Goal: Book appointment/travel/reservation

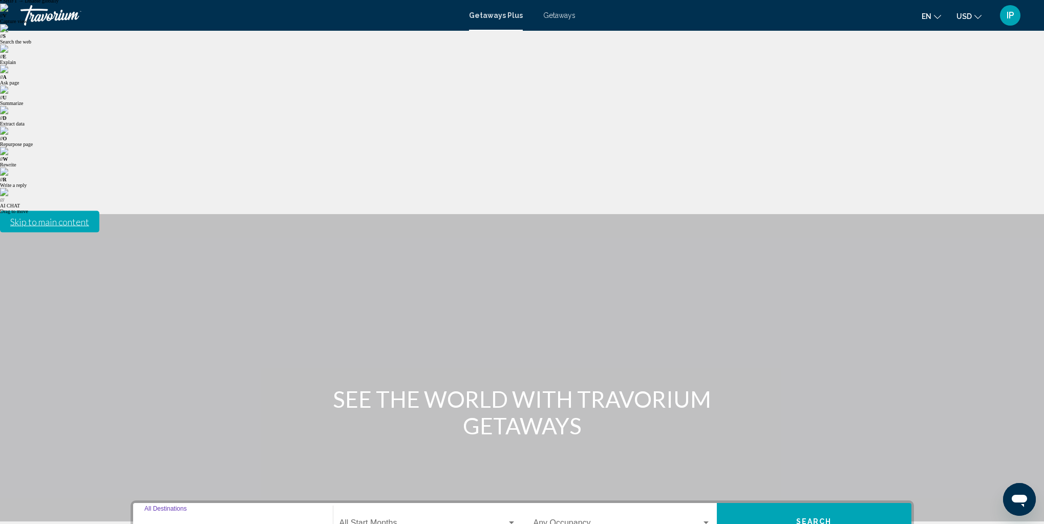
scroll to position [32, 0]
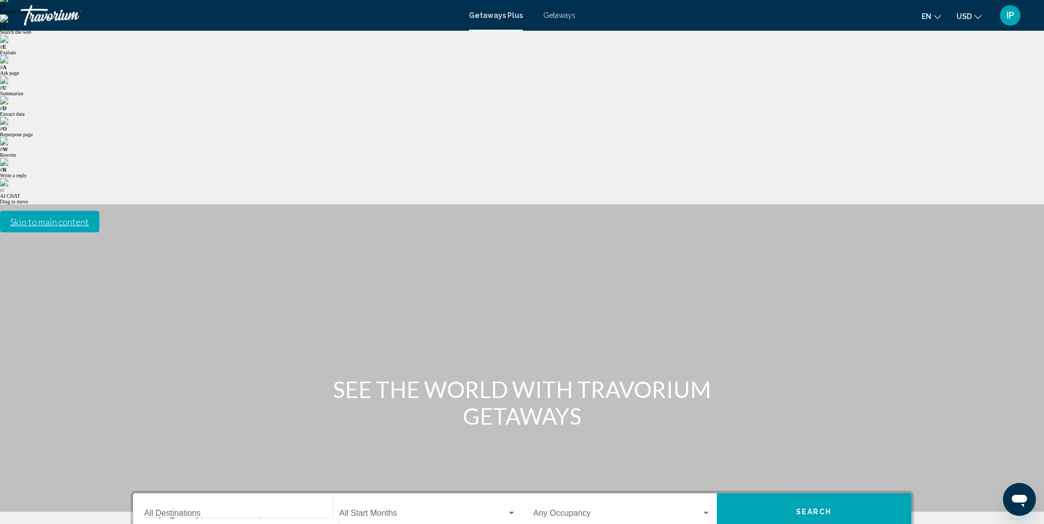
type input "**********"
click at [373, 510] on span "Search widget" at bounding box center [422, 514] width 167 height 9
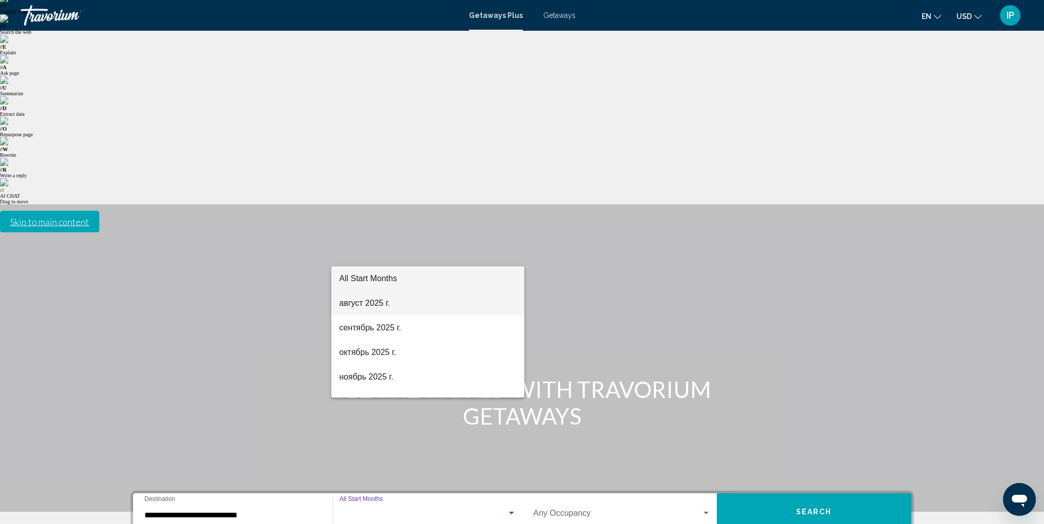
click at [378, 297] on span "август 2025 г." at bounding box center [427, 303] width 177 height 25
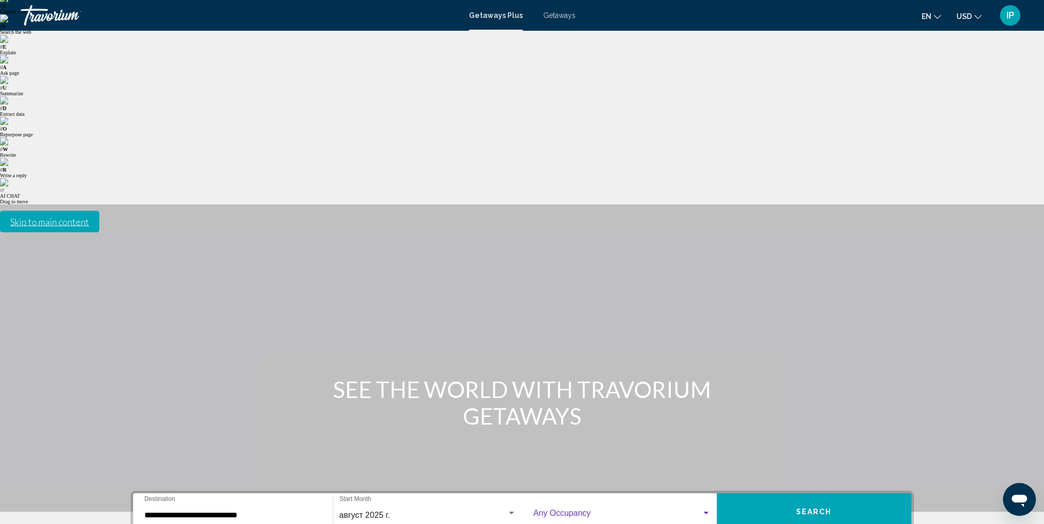
click at [568, 510] on span "Search widget" at bounding box center [617, 514] width 168 height 9
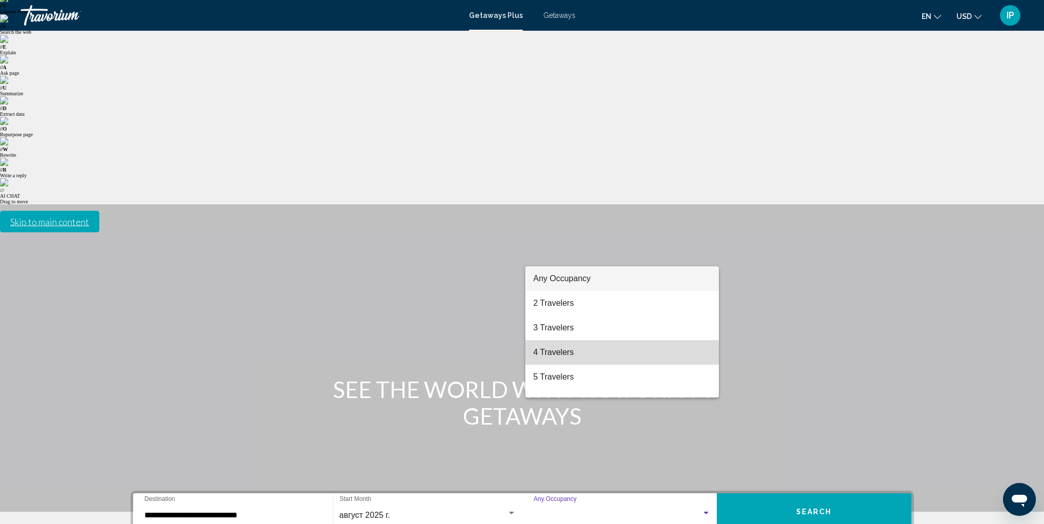
click at [569, 356] on span "4 Travelers" at bounding box center [621, 352] width 177 height 25
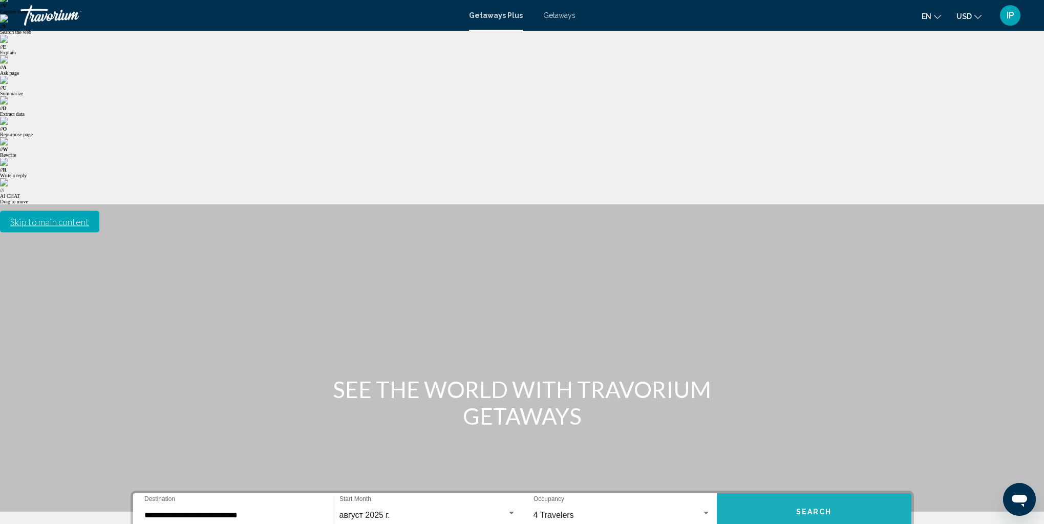
click at [845, 493] on button "Search" at bounding box center [814, 511] width 195 height 37
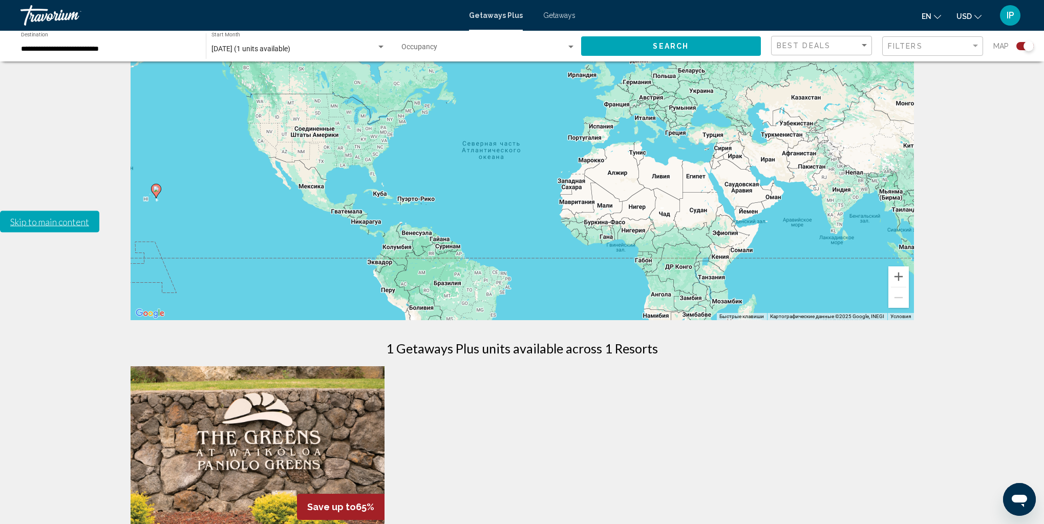
scroll to position [291, 0]
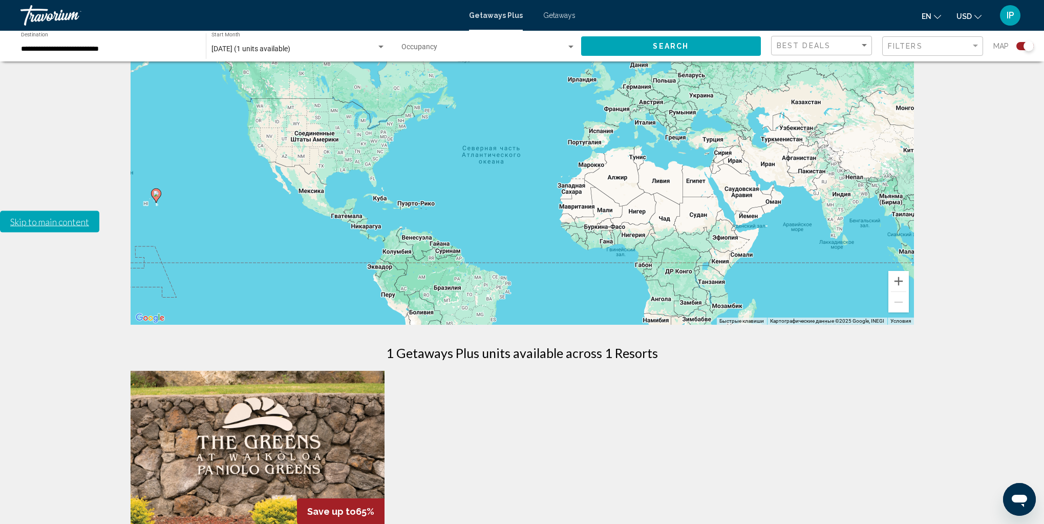
click at [426, 48] on span "Search widget" at bounding box center [483, 49] width 165 height 8
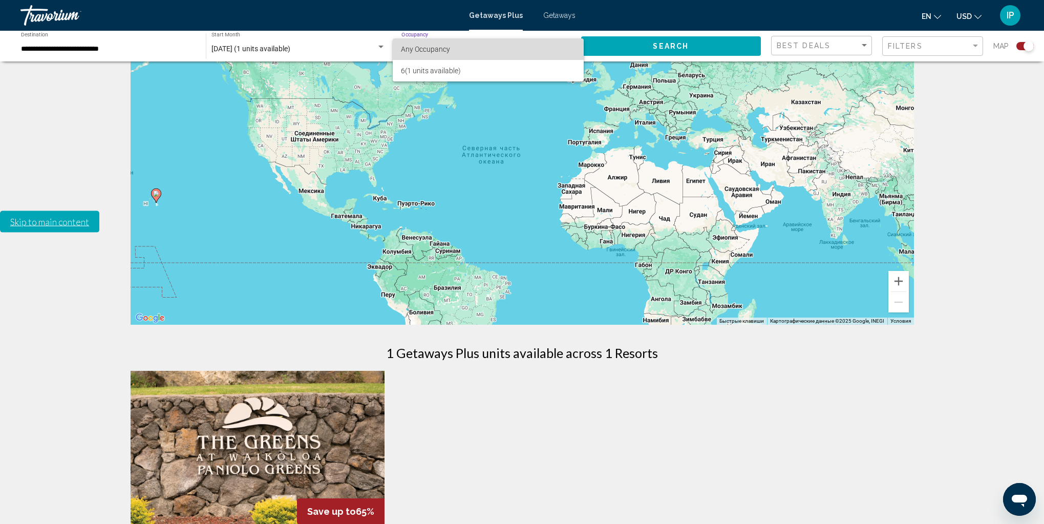
click at [426, 48] on span "Any Occupancy" at bounding box center [425, 49] width 49 height 8
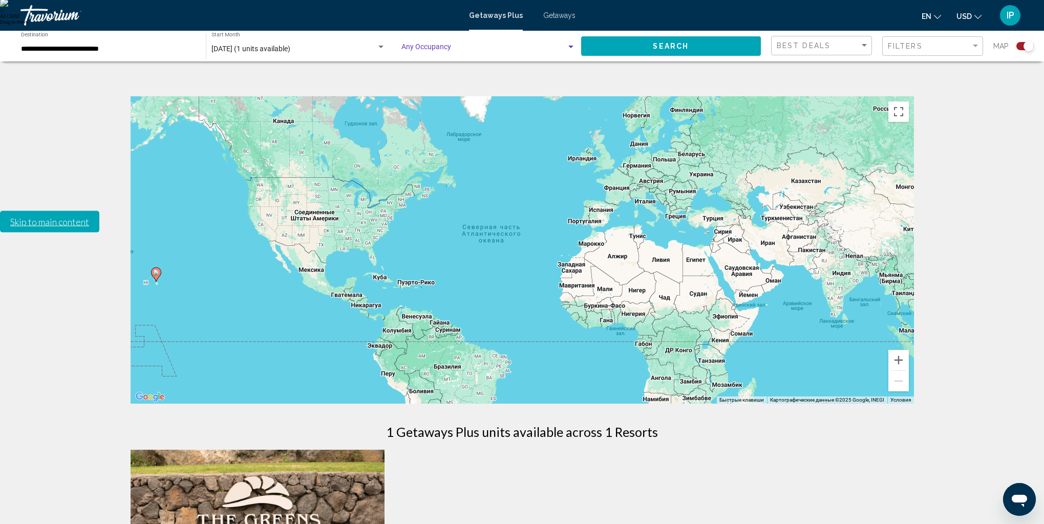
scroll to position [0, 0]
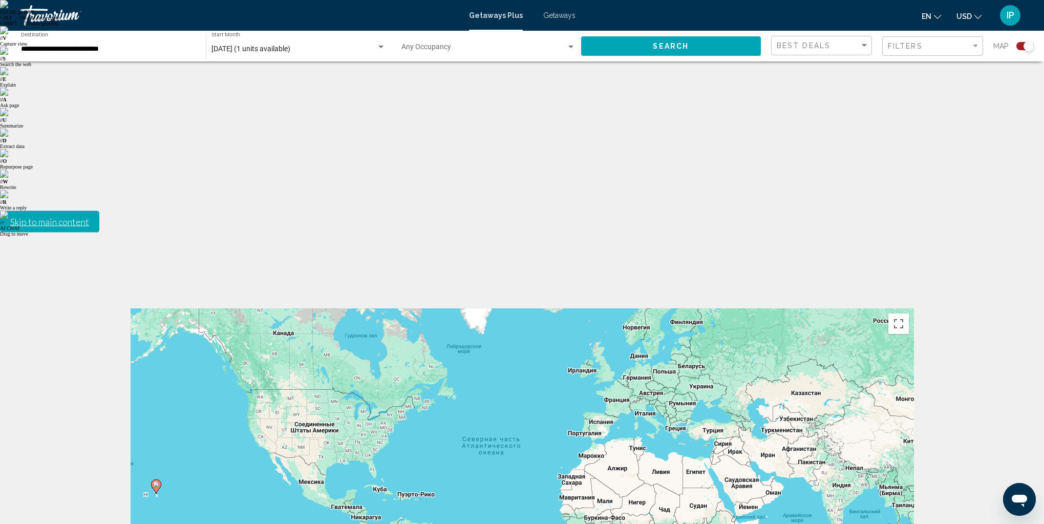
click at [291, 44] on div "[DATE] (1 units available) Start Month All Start Months" at bounding box center [298, 46] width 174 height 28
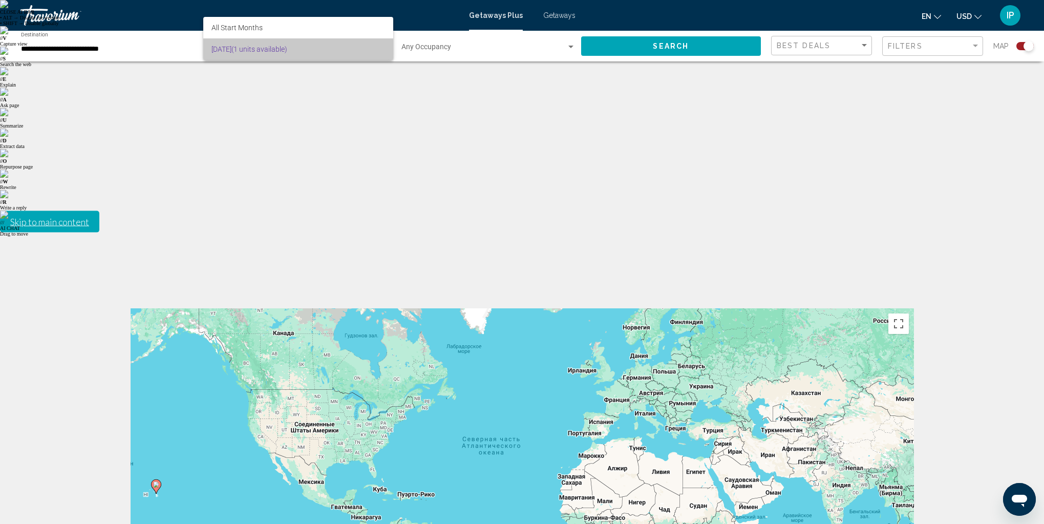
click at [291, 47] on span "[DATE] (1 units available)" at bounding box center [298, 48] width 174 height 21
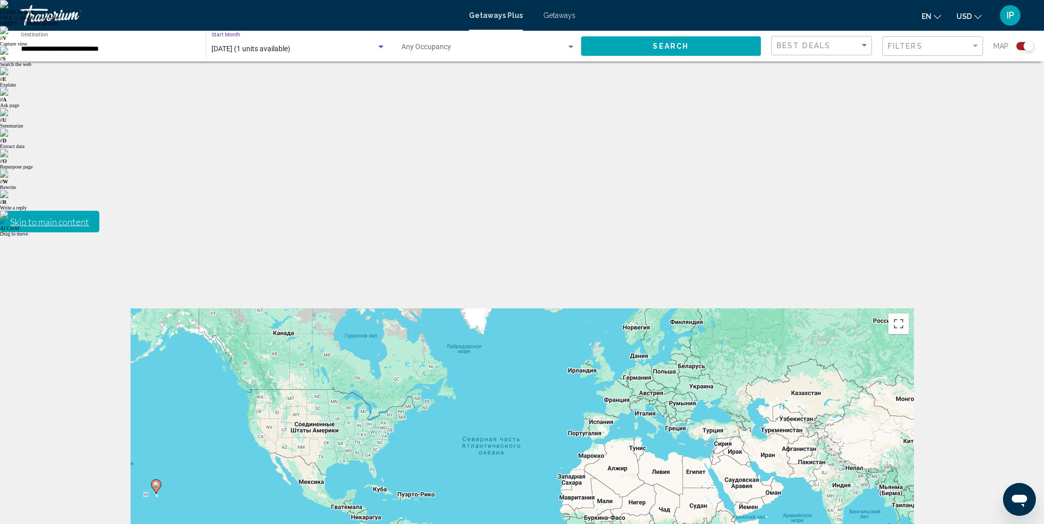
click at [568, 14] on span "Getaways" at bounding box center [559, 15] width 32 height 8
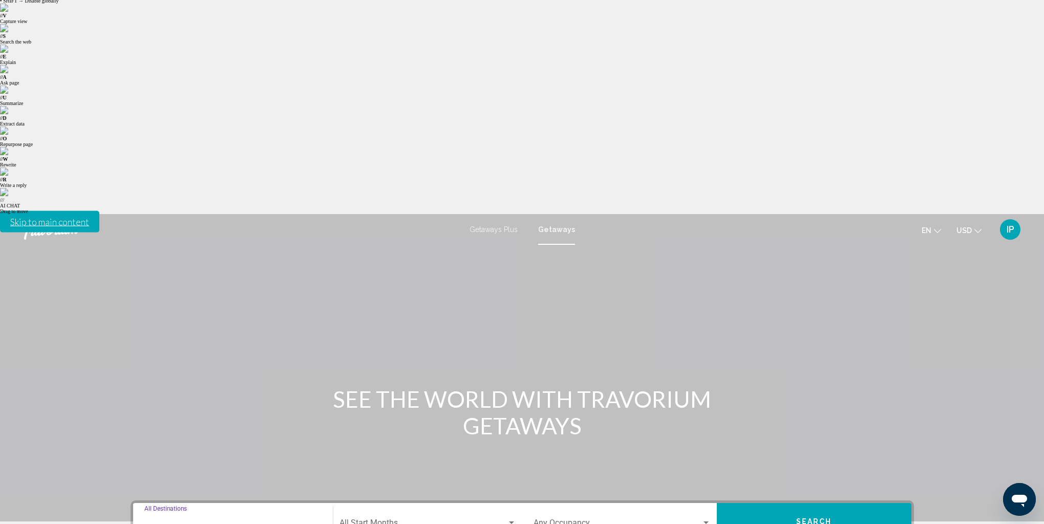
scroll to position [32, 0]
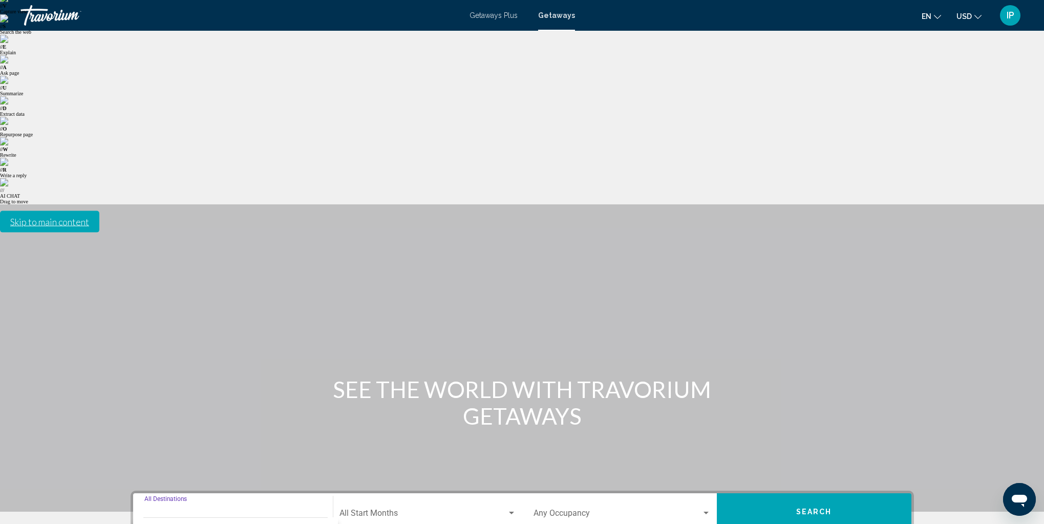
click at [212, 523] on span "[US_STATE] (30,369 units available)" at bounding box center [235, 530] width 113 height 8
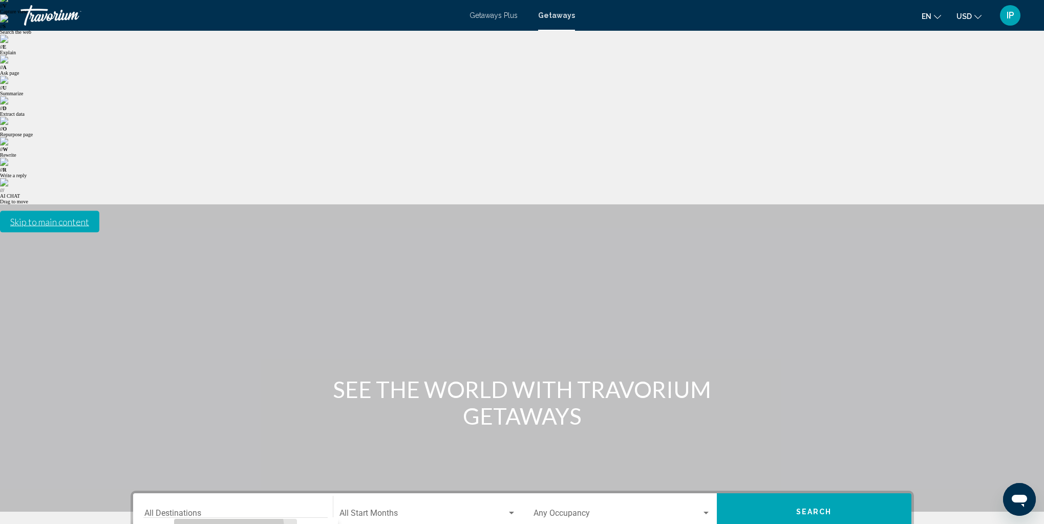
type input "**********"
click at [376, 496] on div "Start Month All Start Months" at bounding box center [427, 512] width 177 height 32
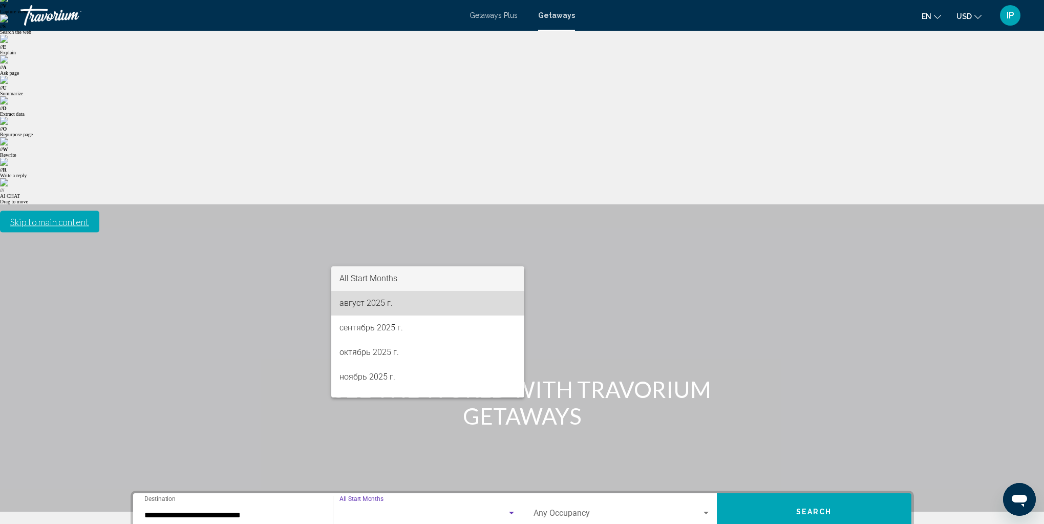
drag, startPoint x: 374, startPoint y: 306, endPoint x: 515, endPoint y: 292, distance: 142.0
click at [374, 306] on span "август 2025 г." at bounding box center [427, 303] width 177 height 25
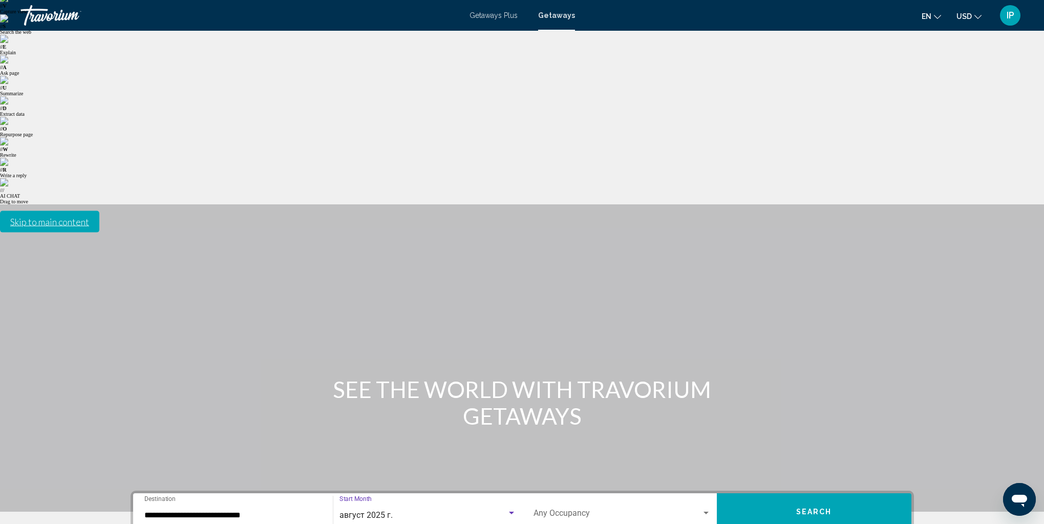
click at [554, 496] on div "Occupancy Any Occupancy" at bounding box center [621, 512] width 177 height 32
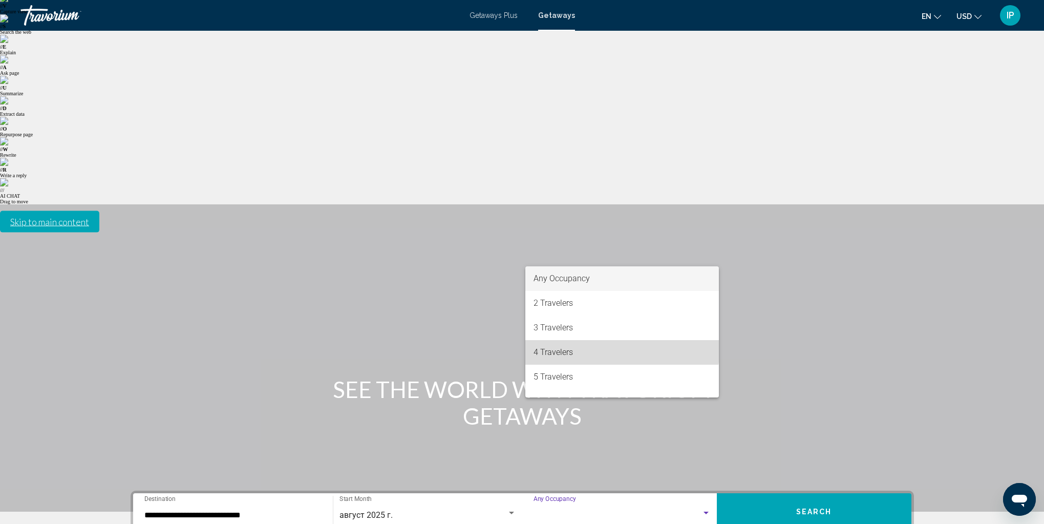
click at [560, 340] on span "4 Travelers" at bounding box center [621, 352] width 177 height 25
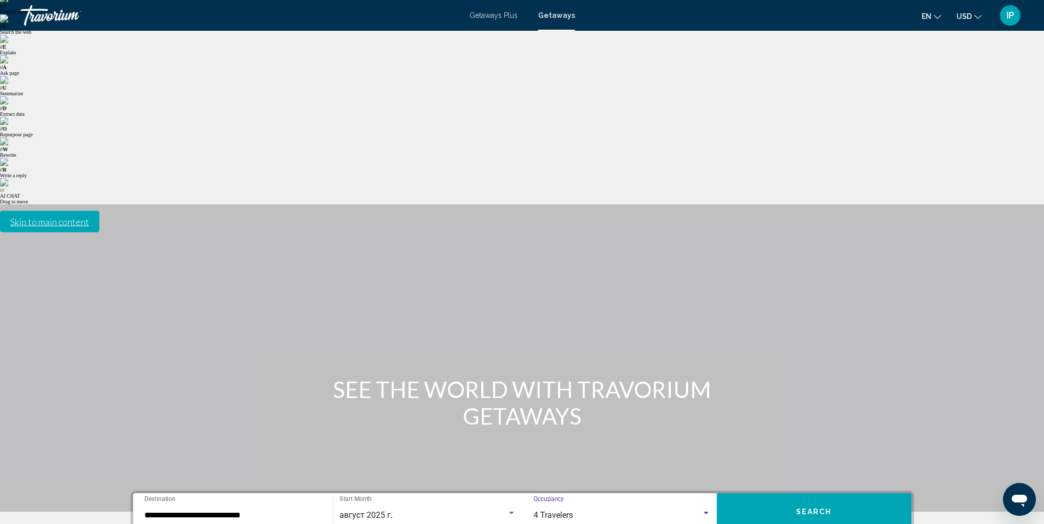
click at [793, 493] on button "Search" at bounding box center [814, 511] width 195 height 37
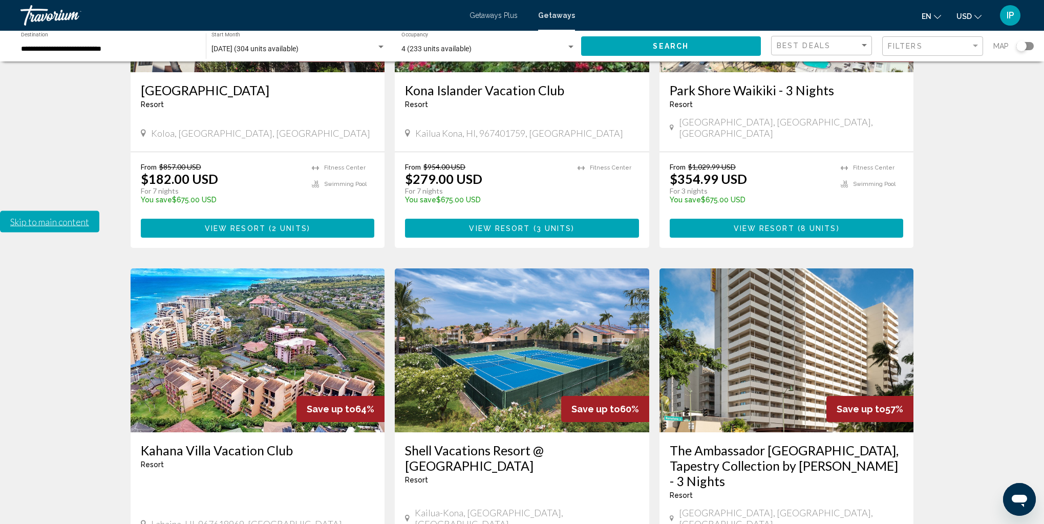
scroll to position [434, 0]
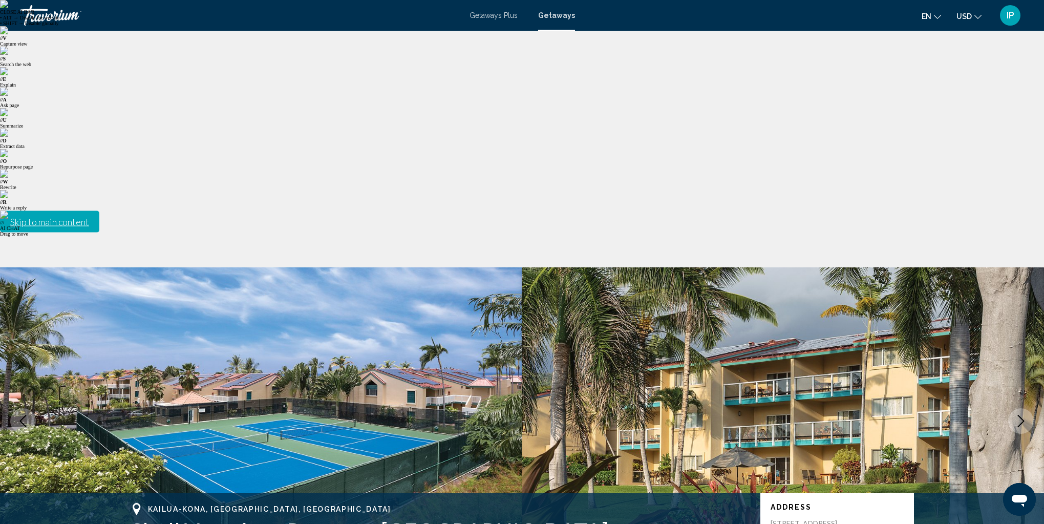
click at [556, 15] on span "Getaways" at bounding box center [556, 15] width 37 height 8
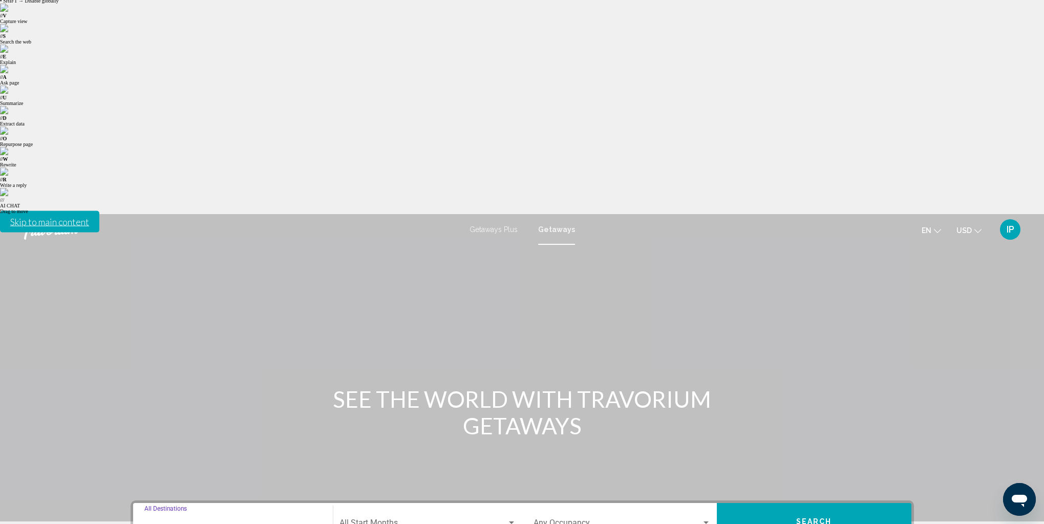
scroll to position [32, 0]
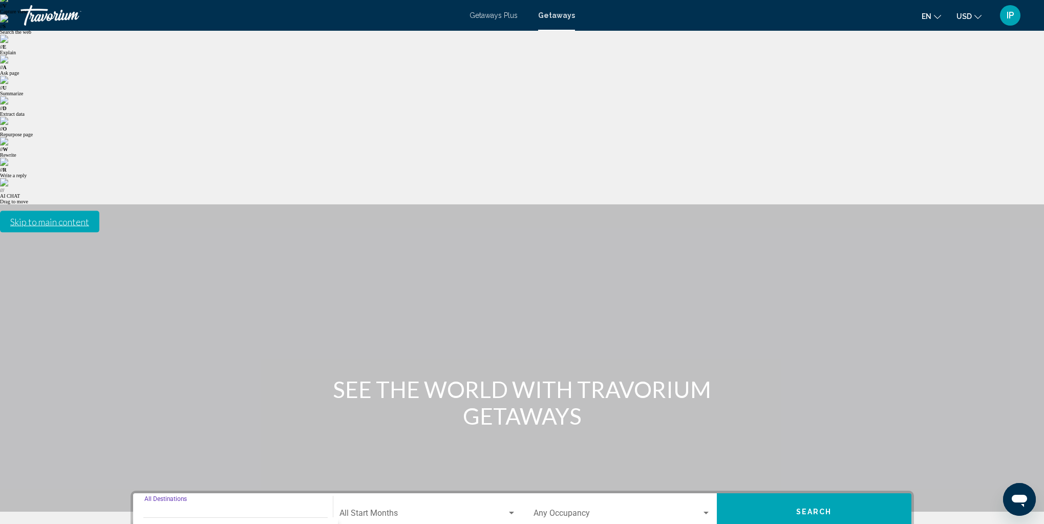
type input "**********"
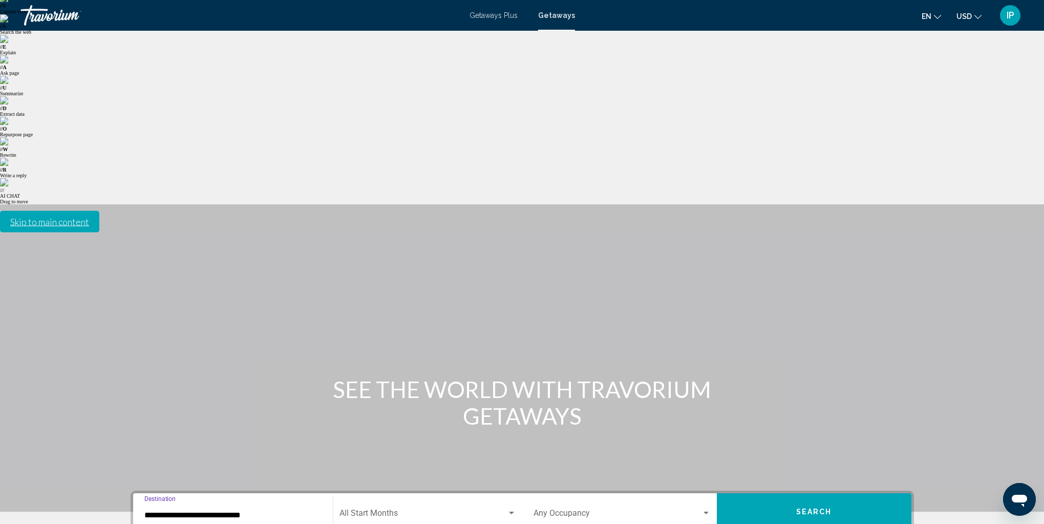
click at [372, 510] on span "Search widget" at bounding box center [422, 514] width 167 height 9
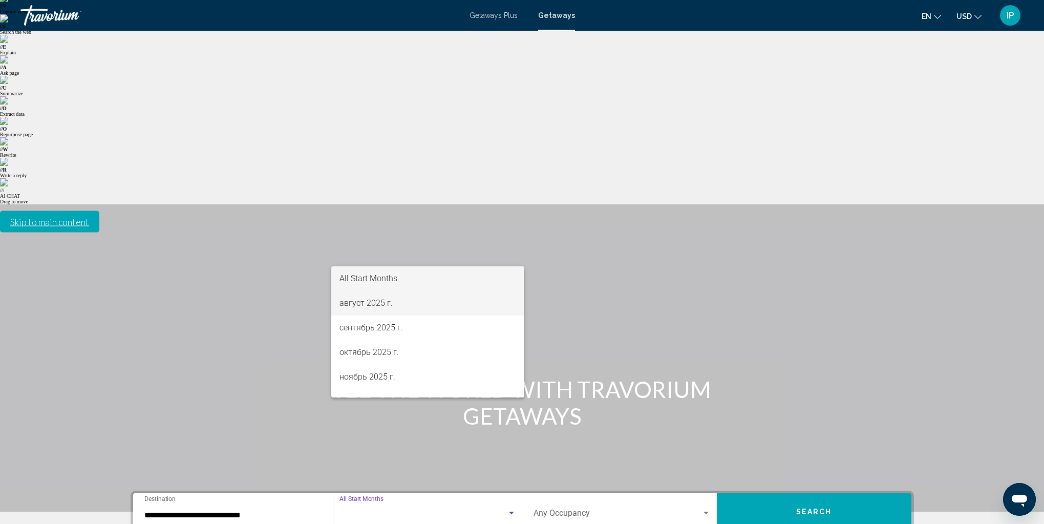
click at [375, 307] on span "август 2025 г." at bounding box center [427, 303] width 177 height 25
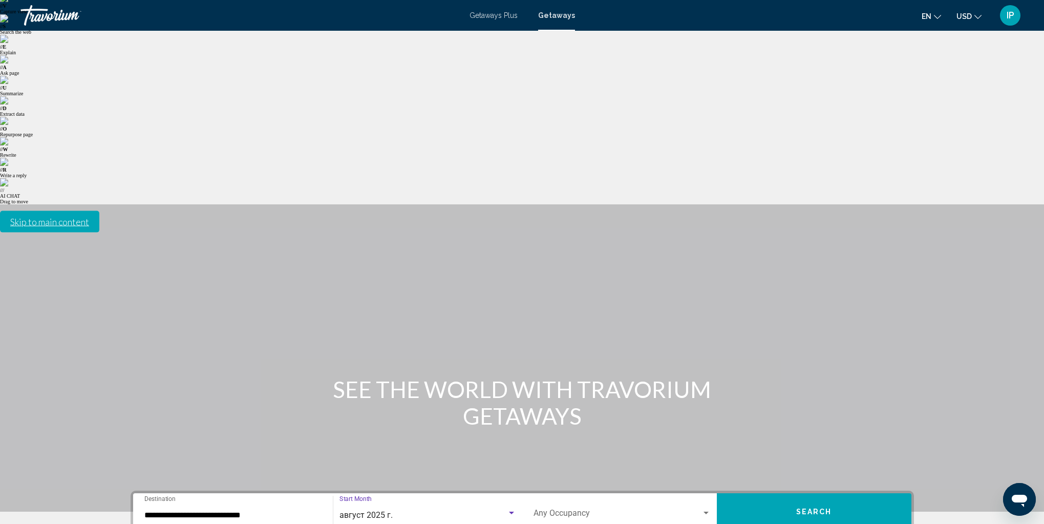
click at [541, 510] on span "Search widget" at bounding box center [617, 514] width 168 height 9
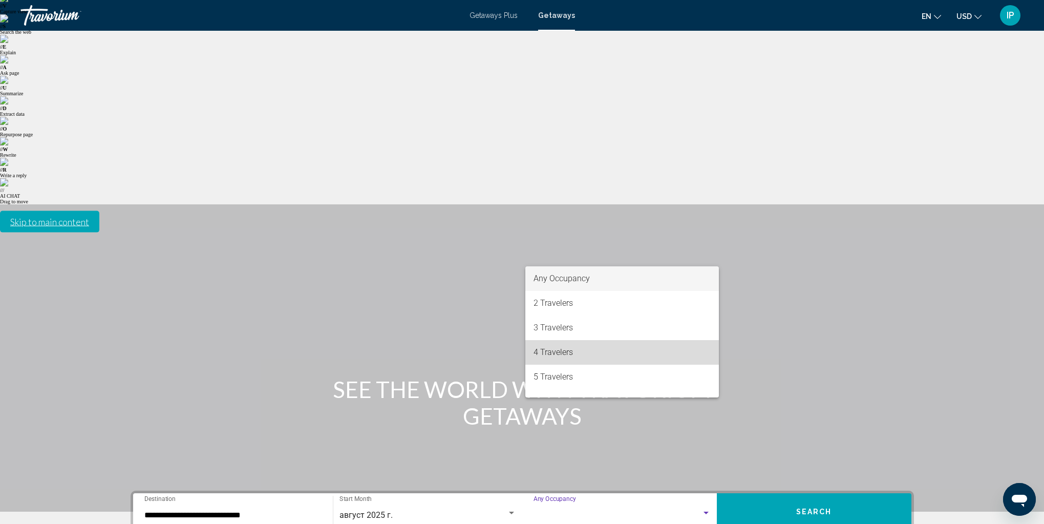
click at [548, 354] on span "4 Travelers" at bounding box center [621, 352] width 177 height 25
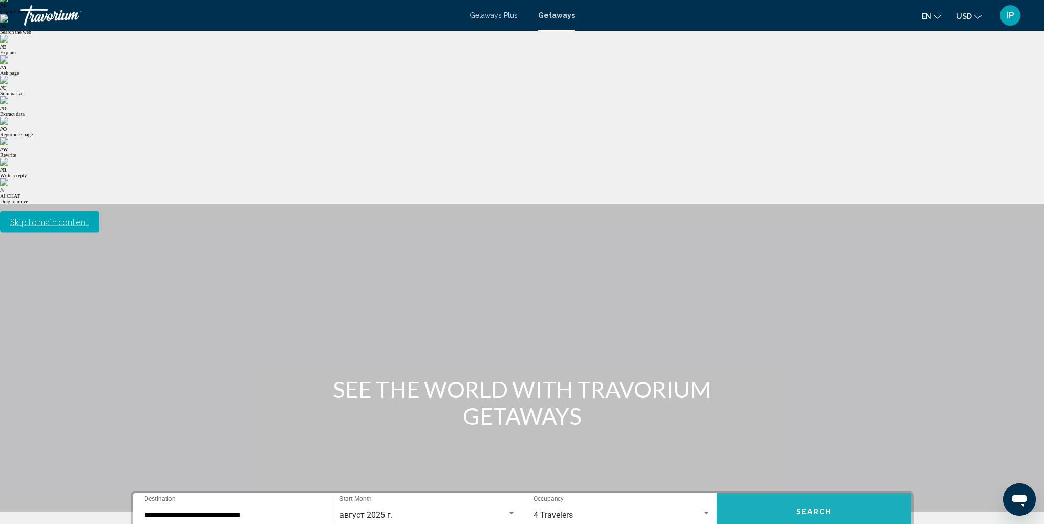
click at [816, 508] on span "Search" at bounding box center [814, 512] width 36 height 8
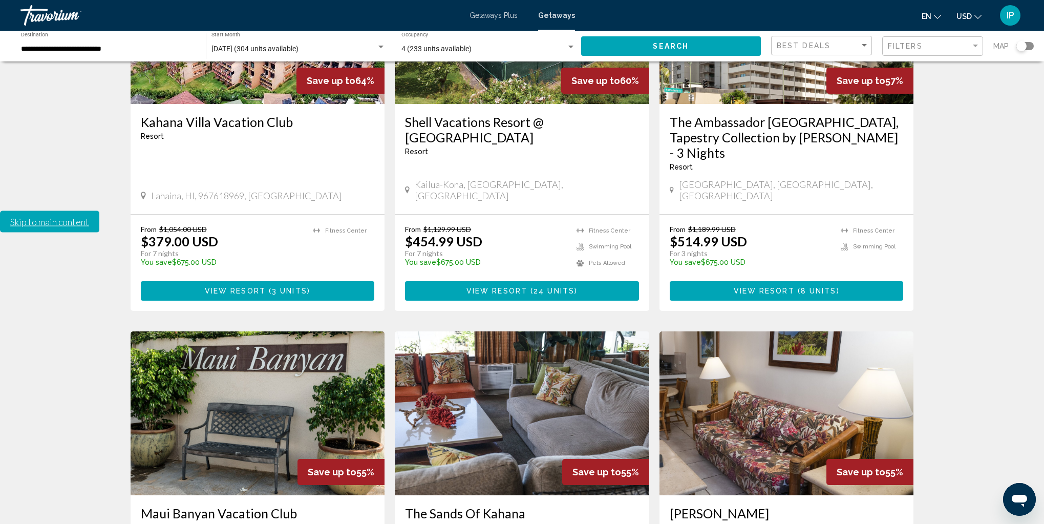
scroll to position [767, 0]
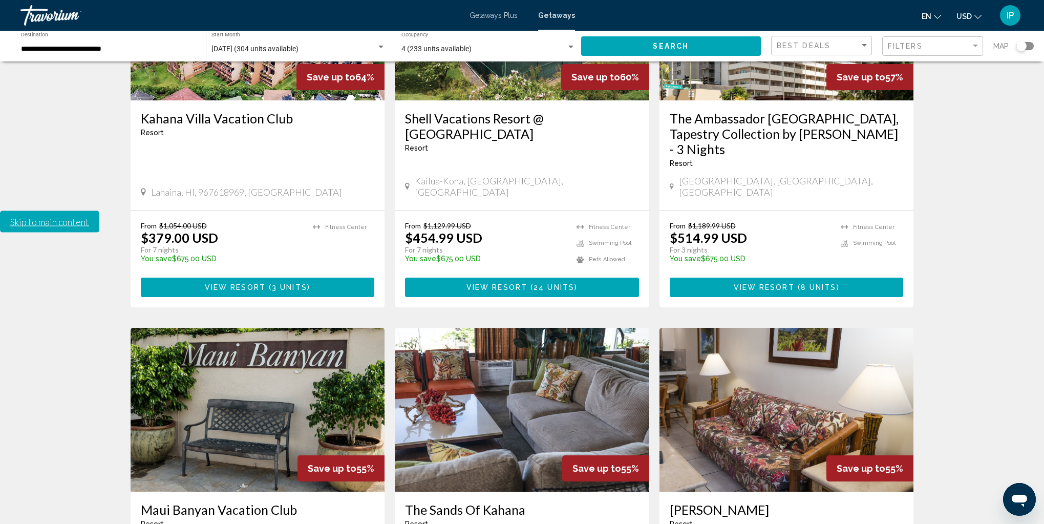
click at [500, 16] on span "Getaways Plus" at bounding box center [493, 15] width 48 height 8
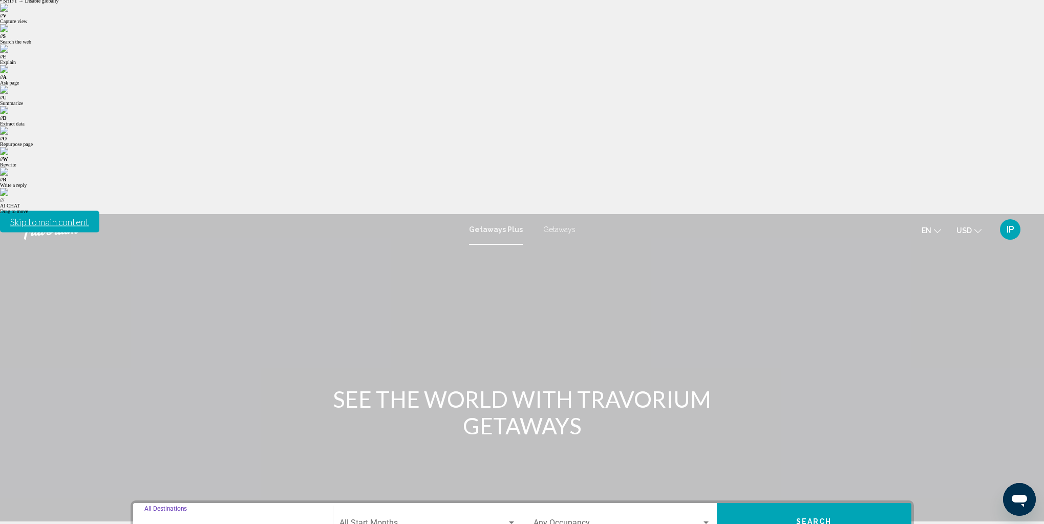
scroll to position [32, 0]
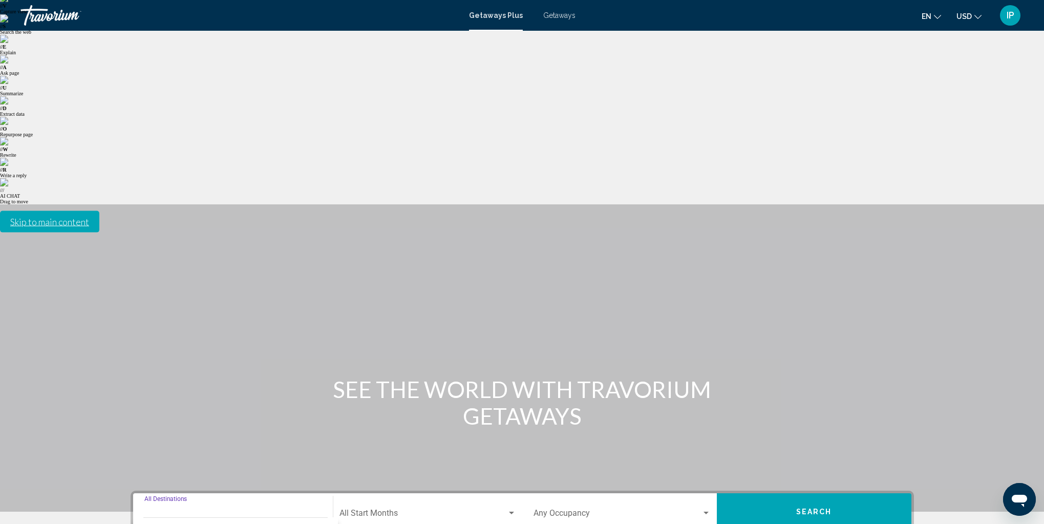
type input "**********"
click at [360, 510] on span "Search widget" at bounding box center [422, 514] width 167 height 9
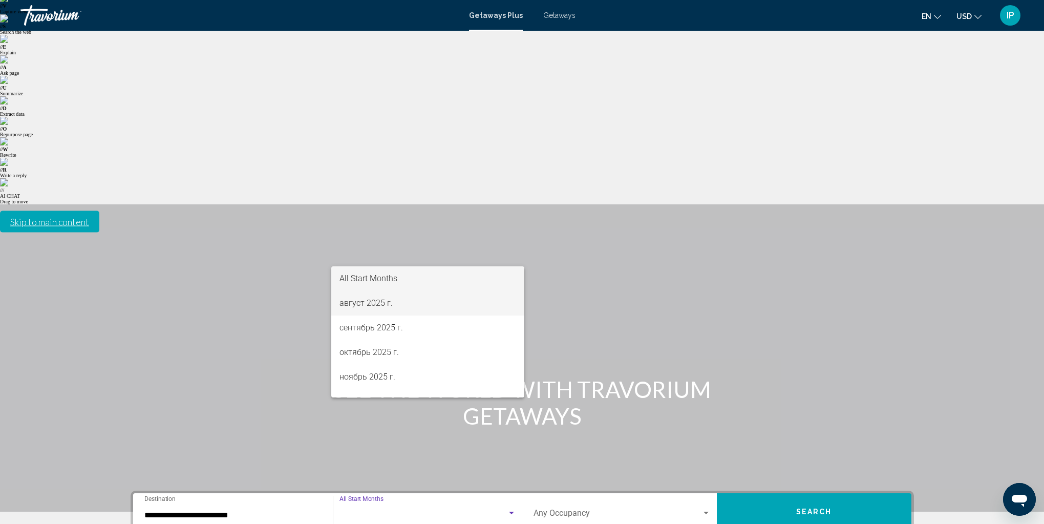
drag, startPoint x: 371, startPoint y: 303, endPoint x: 390, endPoint y: 297, distance: 20.4
click at [371, 303] on span "август 2025 г." at bounding box center [427, 303] width 177 height 25
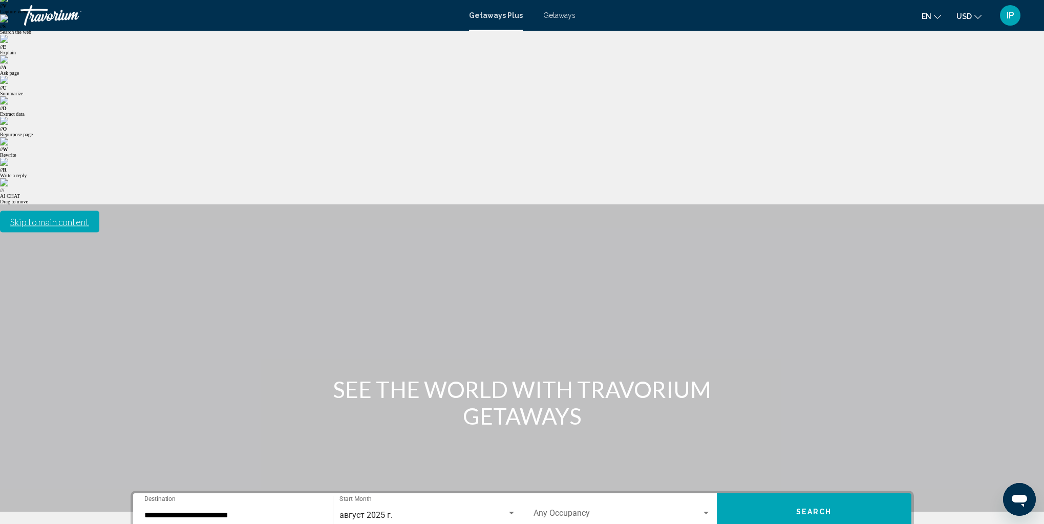
click at [580, 496] on div "Occupancy Any Occupancy" at bounding box center [621, 512] width 177 height 32
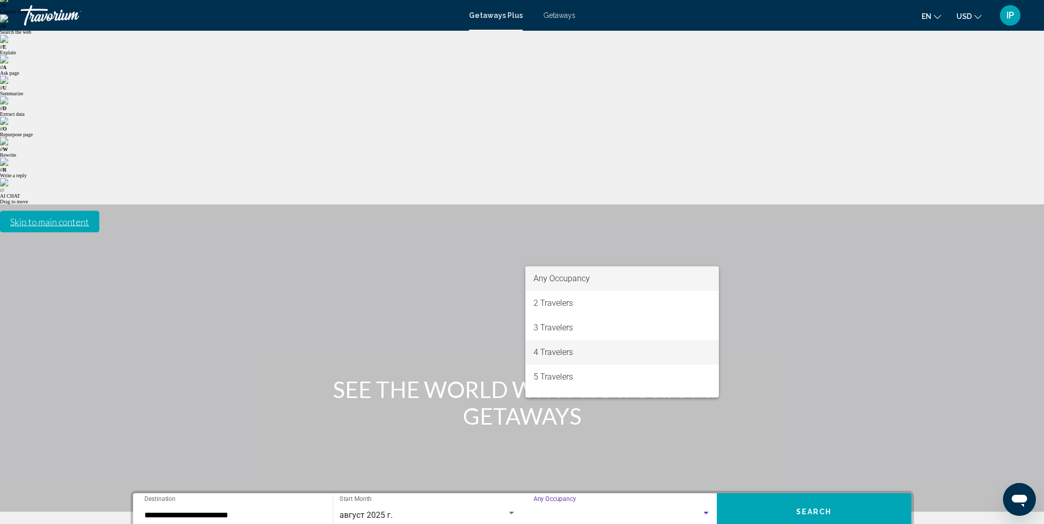
drag, startPoint x: 575, startPoint y: 355, endPoint x: 584, endPoint y: 350, distance: 10.5
click at [575, 355] on span "4 Travelers" at bounding box center [621, 352] width 177 height 25
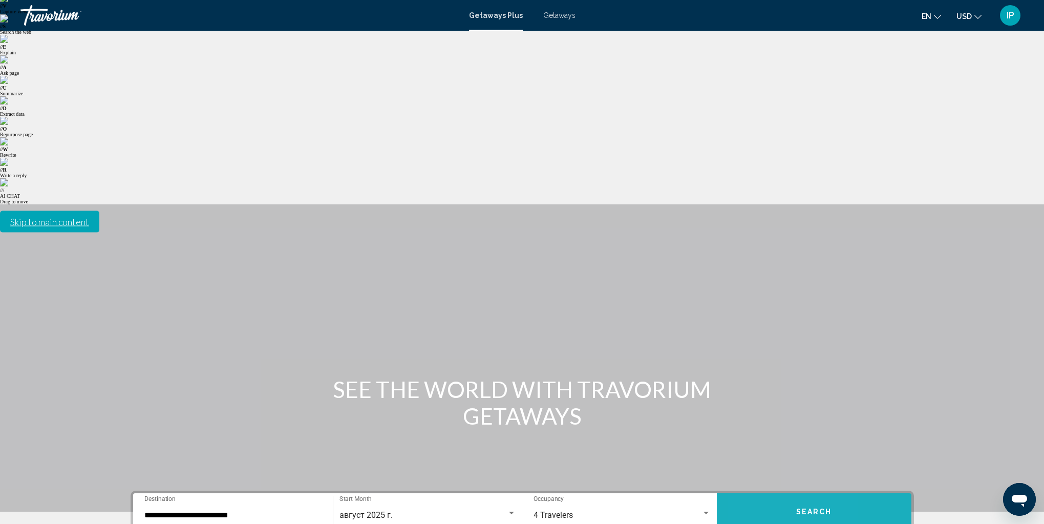
click at [755, 493] on button "Search" at bounding box center [814, 511] width 195 height 37
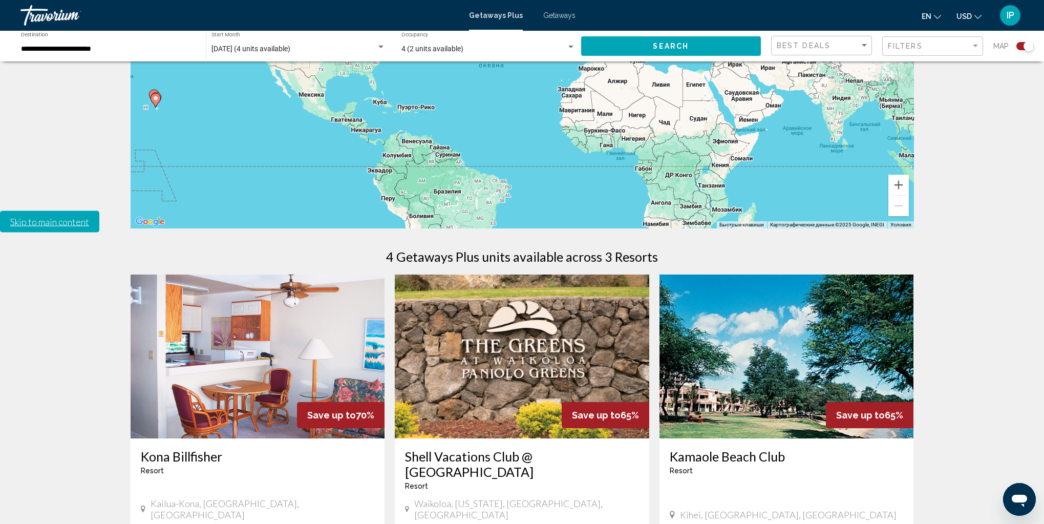
scroll to position [389, 0]
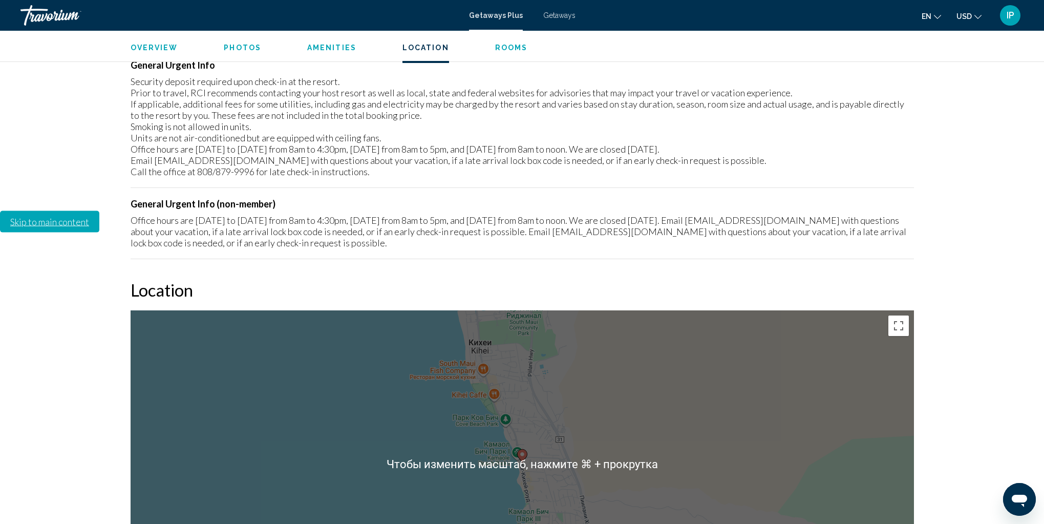
scroll to position [1367, 0]
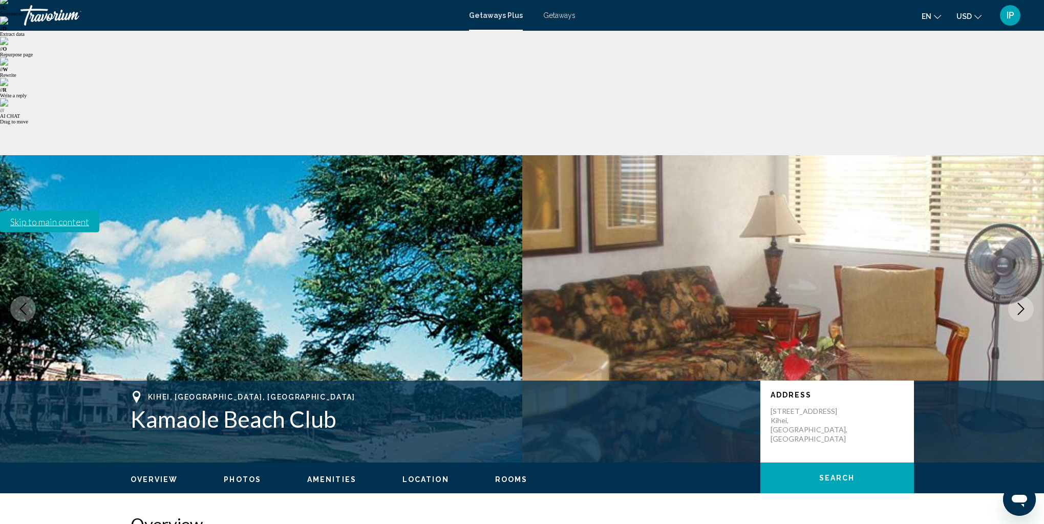
scroll to position [111, 0]
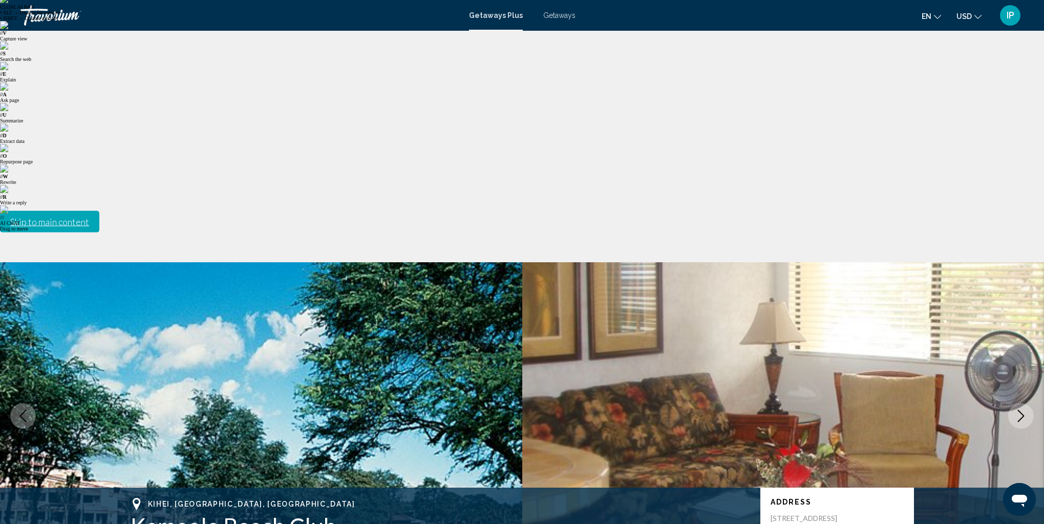
scroll to position [0, 0]
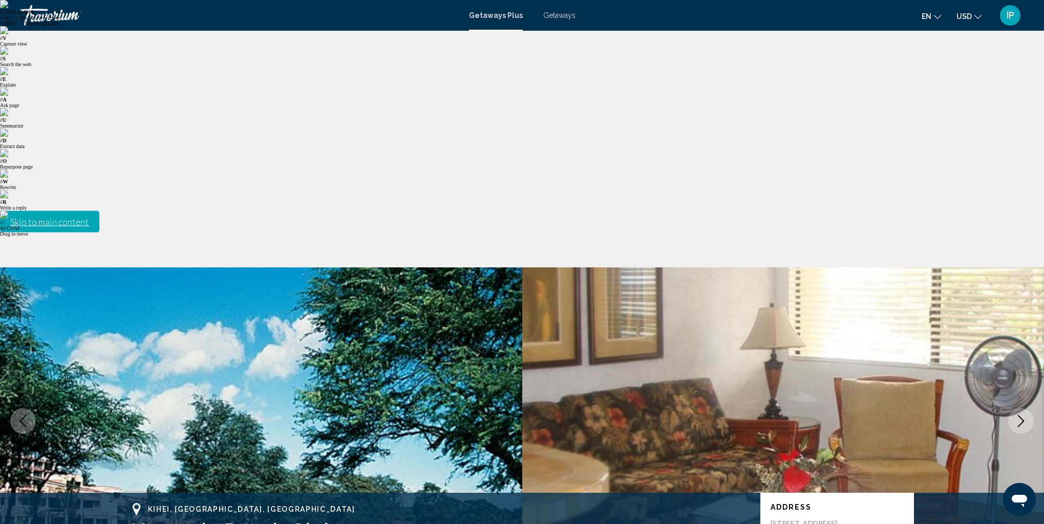
click at [554, 17] on span "Getaways" at bounding box center [559, 15] width 32 height 8
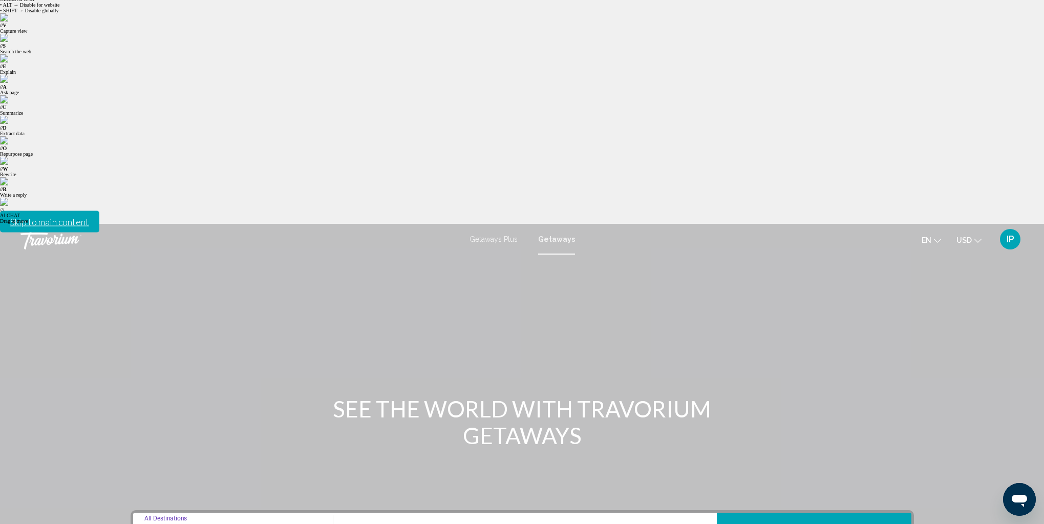
scroll to position [32, 0]
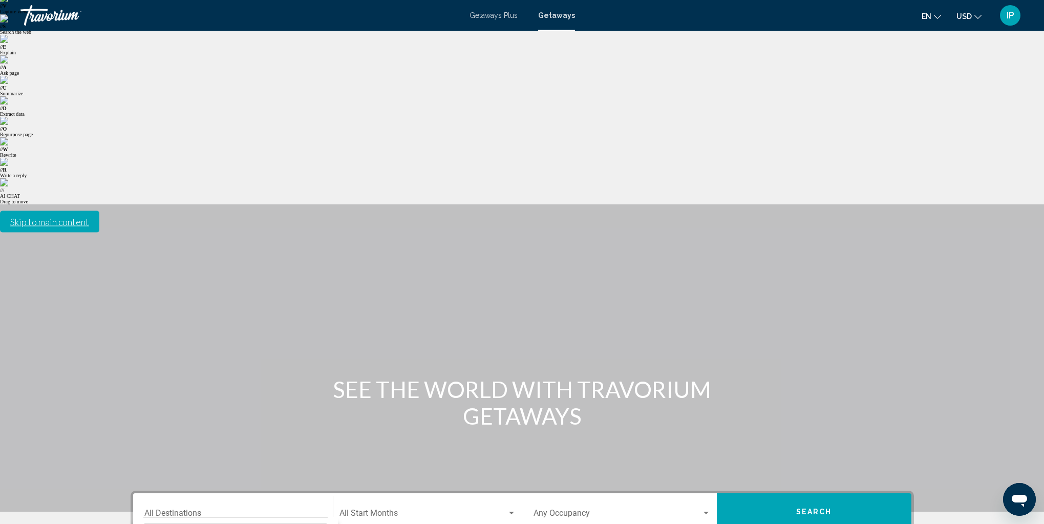
click at [170, 510] on input "**********" at bounding box center [232, 514] width 177 height 9
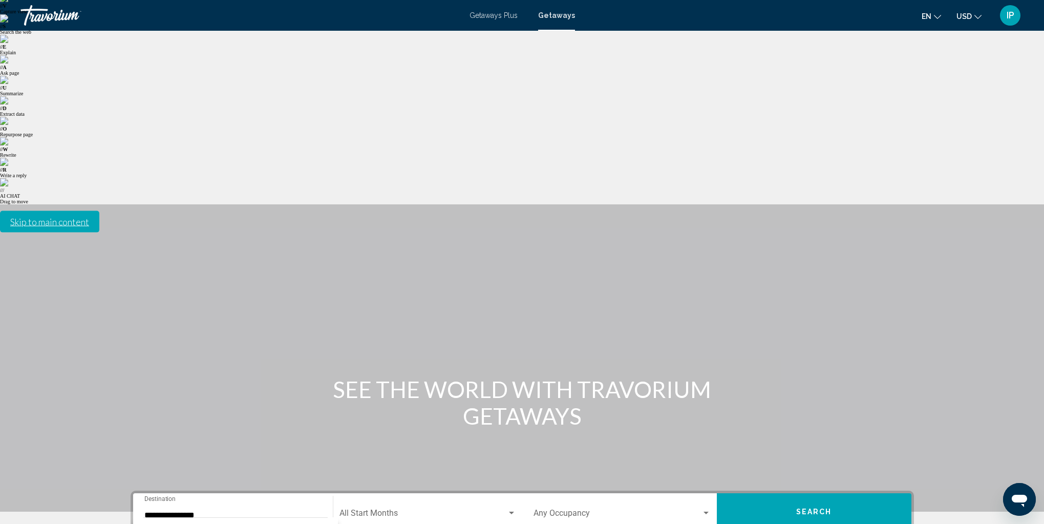
type input "**********"
click at [370, 496] on div "Start Month All Start Months" at bounding box center [427, 512] width 177 height 32
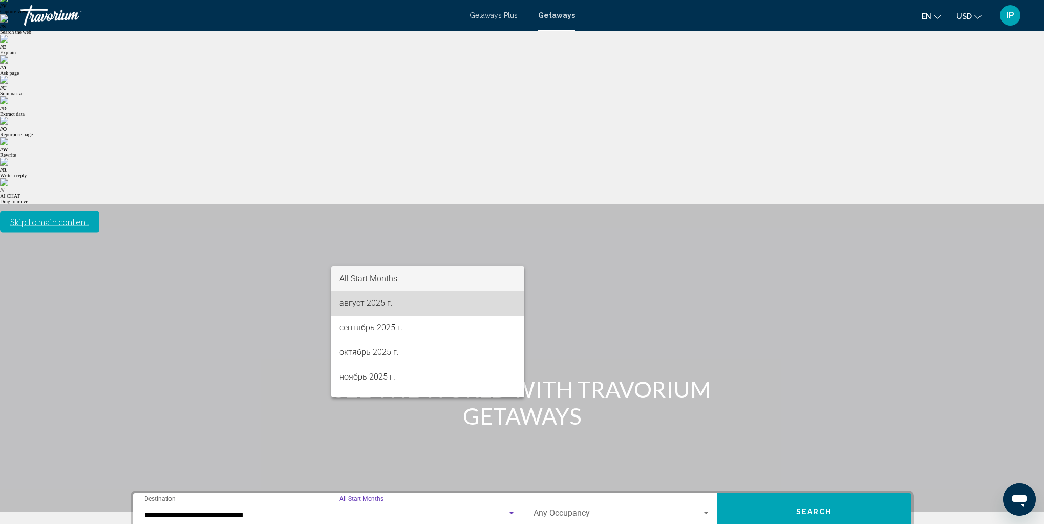
click at [370, 305] on span "август 2025 г." at bounding box center [427, 303] width 177 height 25
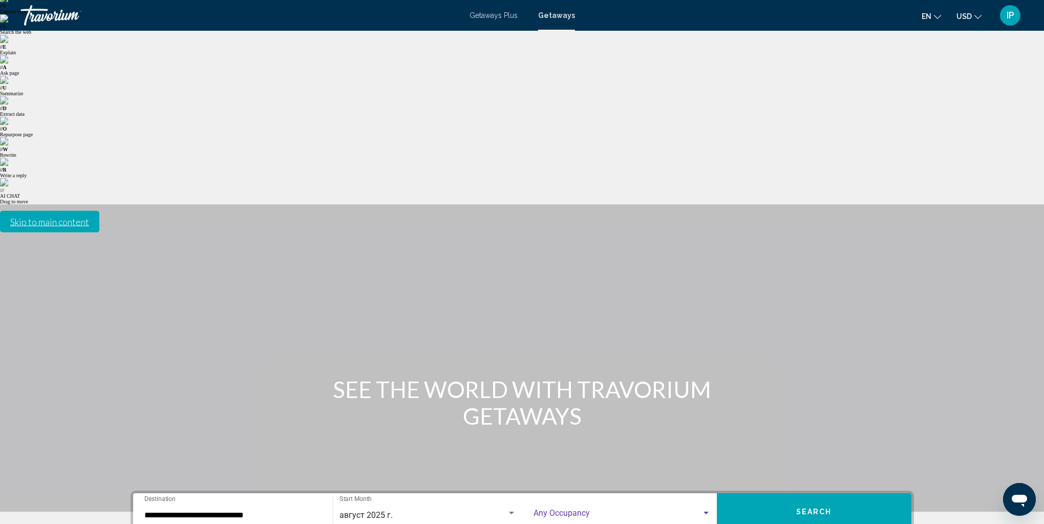
click at [573, 510] on span "Search widget" at bounding box center [617, 514] width 168 height 9
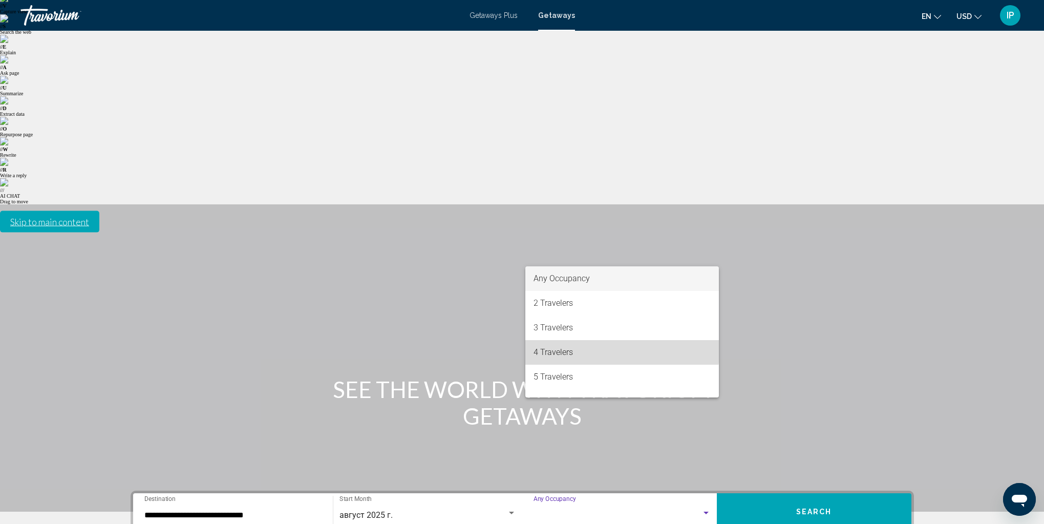
drag, startPoint x: 568, startPoint y: 349, endPoint x: 754, endPoint y: 281, distance: 198.1
click at [568, 349] on span "4 Travelers" at bounding box center [621, 352] width 177 height 25
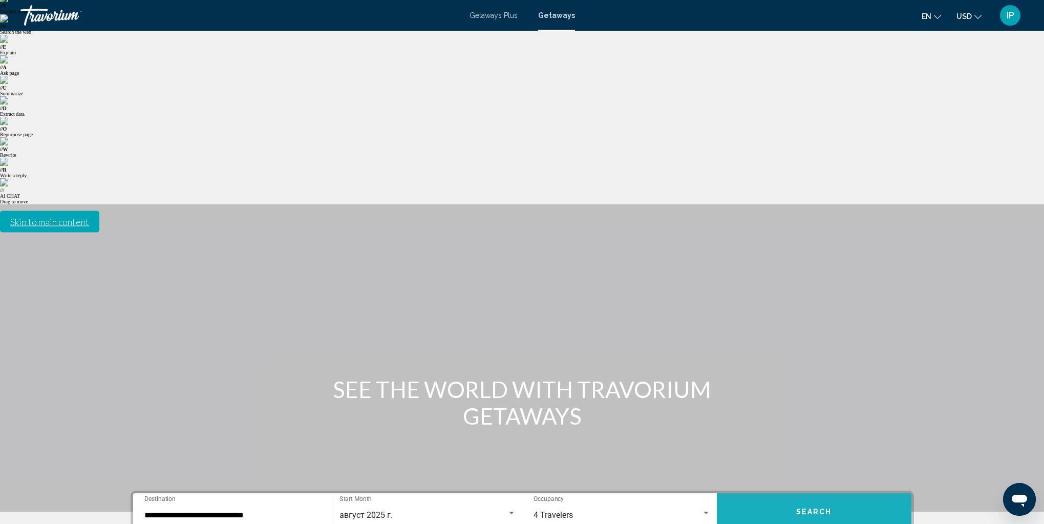
click at [781, 493] on button "Search" at bounding box center [814, 511] width 195 height 37
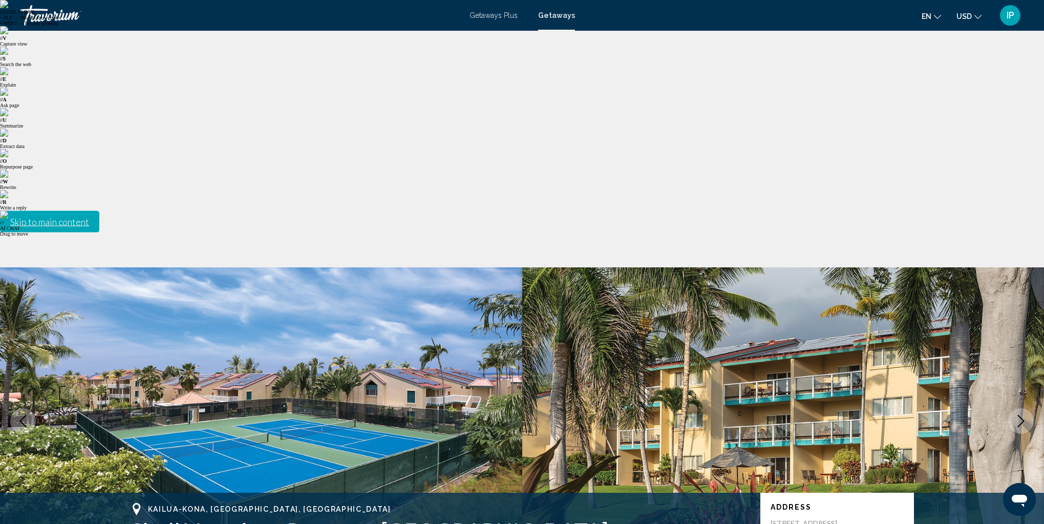
click at [1020, 415] on icon "Next image" at bounding box center [1021, 421] width 12 height 12
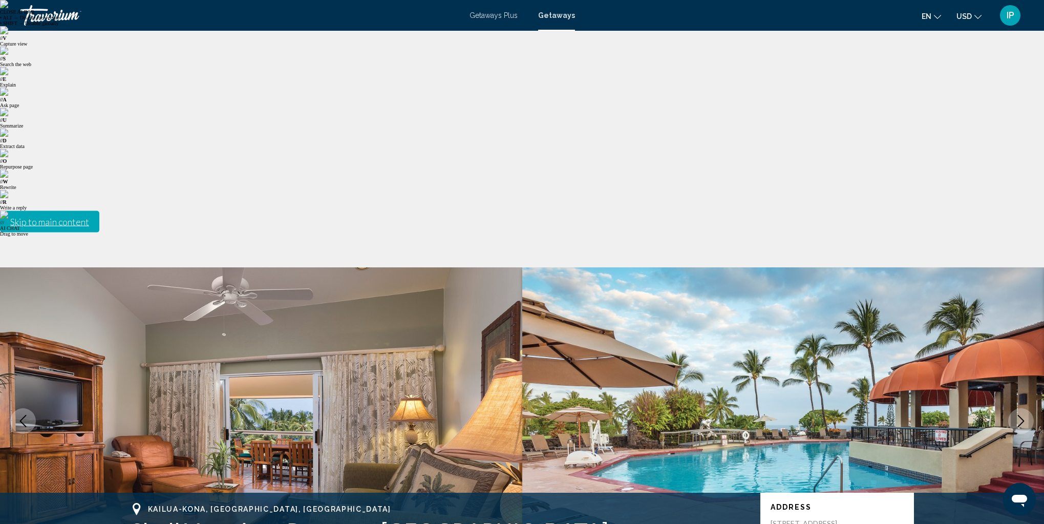
click at [1020, 415] on icon "Next image" at bounding box center [1021, 421] width 12 height 12
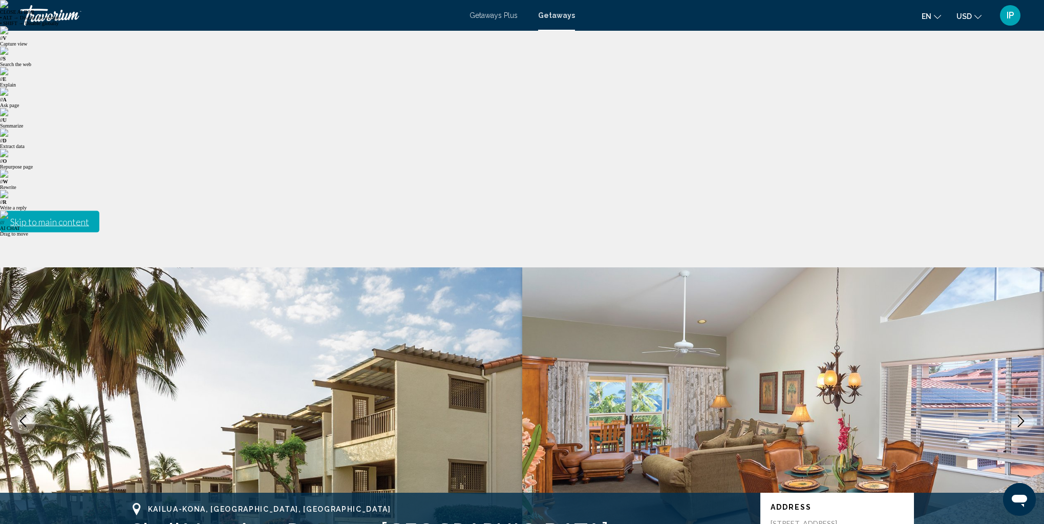
click at [1020, 415] on icon "Next image" at bounding box center [1021, 421] width 12 height 12
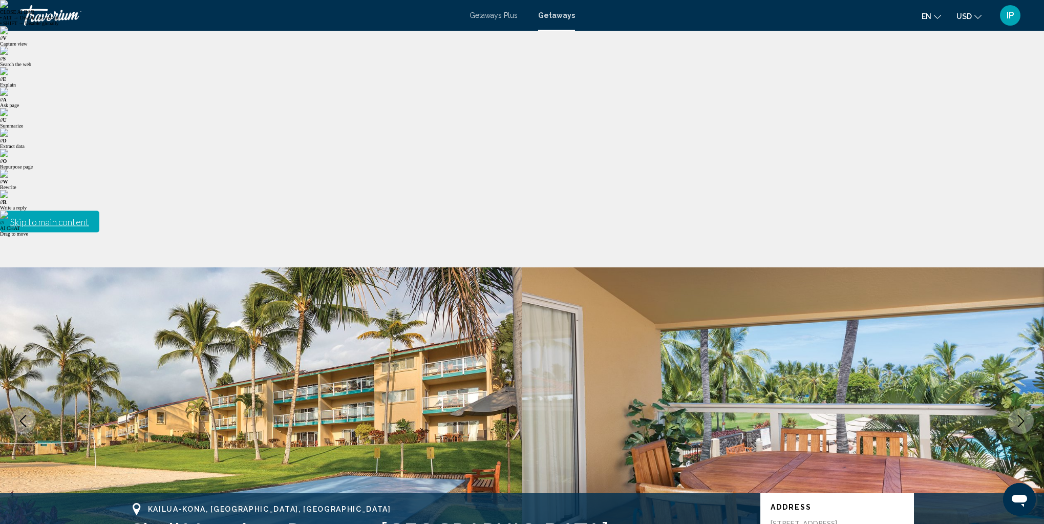
click at [1020, 415] on icon "Next image" at bounding box center [1021, 421] width 12 height 12
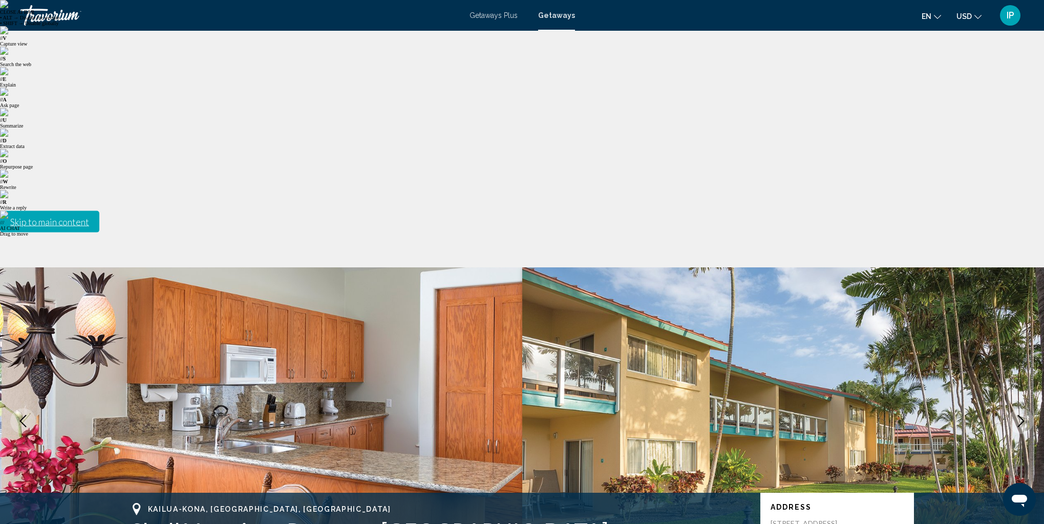
click at [1020, 415] on icon "Next image" at bounding box center [1021, 421] width 12 height 12
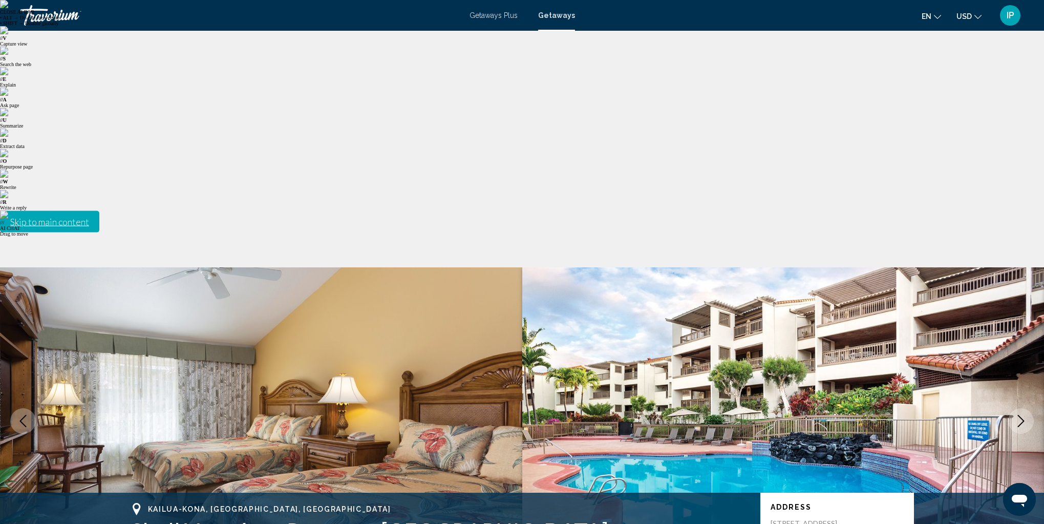
click at [1024, 415] on icon "Next image" at bounding box center [1021, 421] width 12 height 12
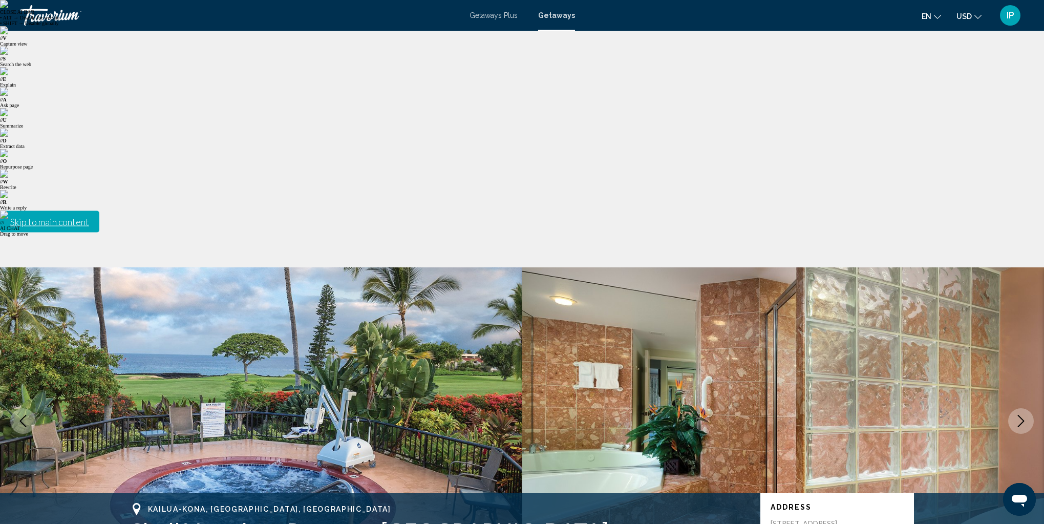
click at [1024, 415] on icon "Next image" at bounding box center [1021, 421] width 12 height 12
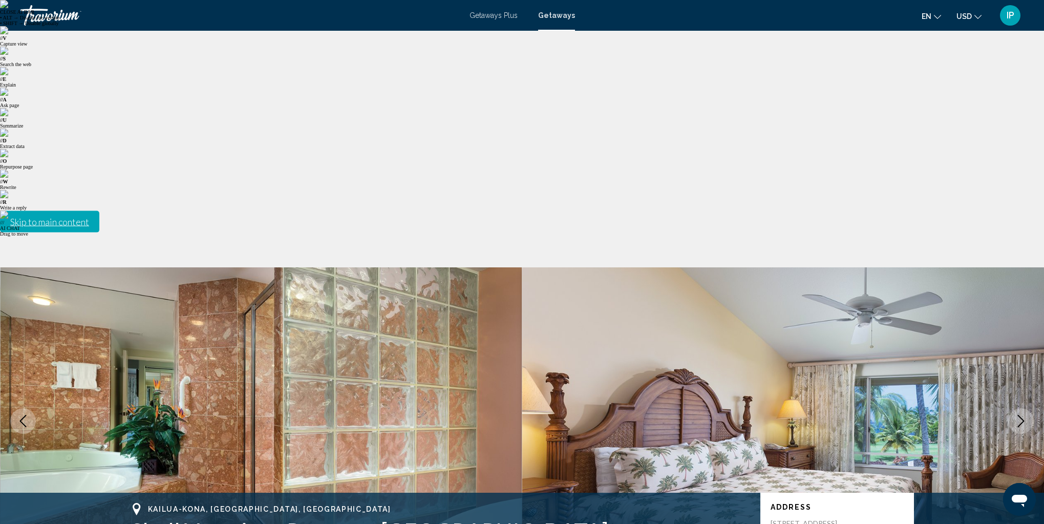
click at [1024, 415] on icon "Next image" at bounding box center [1021, 421] width 12 height 12
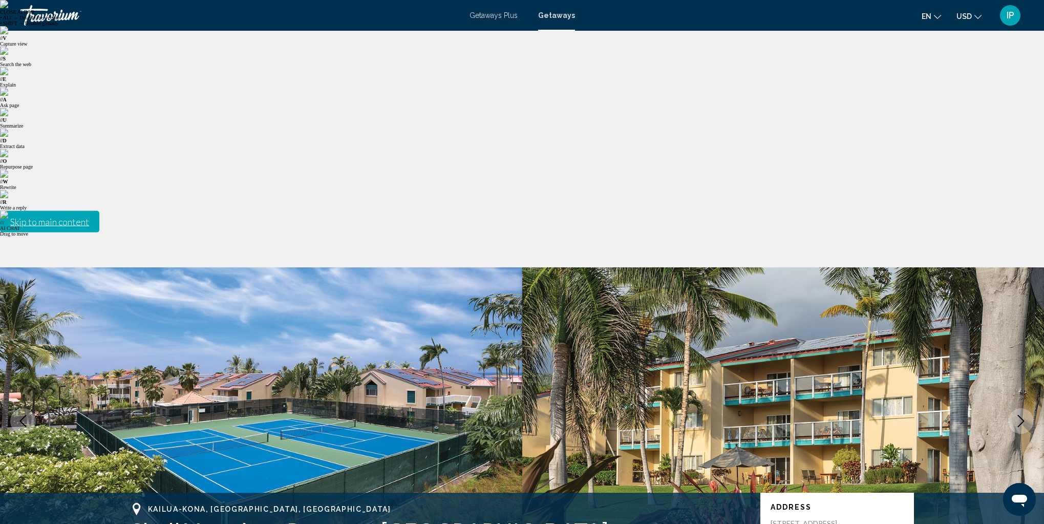
click at [1024, 415] on icon "Next image" at bounding box center [1021, 421] width 12 height 12
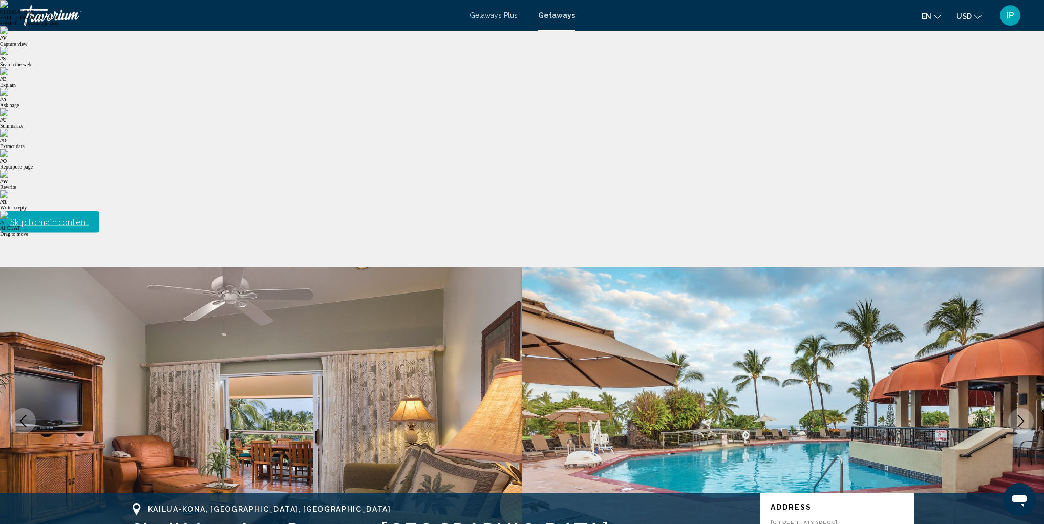
click at [1024, 415] on icon "Next image" at bounding box center [1021, 421] width 12 height 12
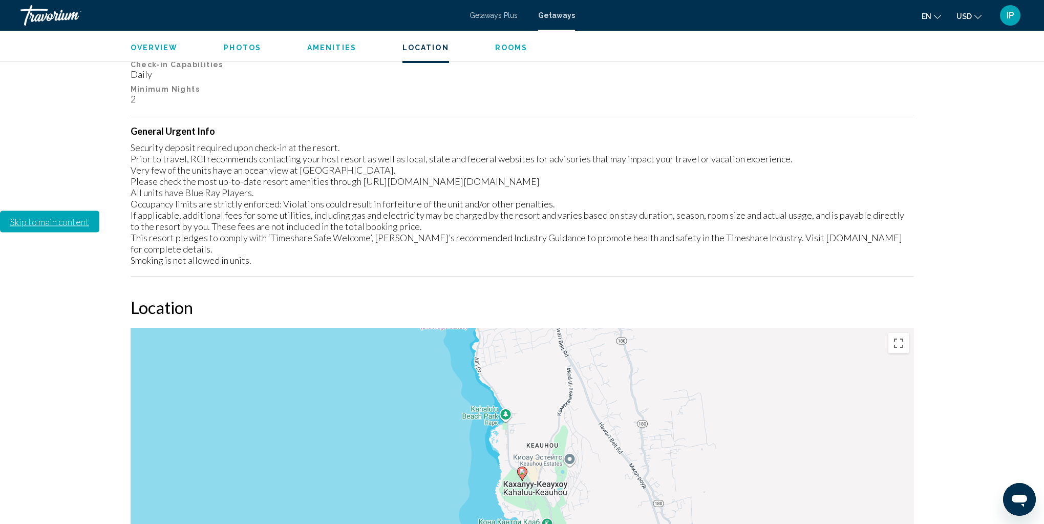
scroll to position [1567, 0]
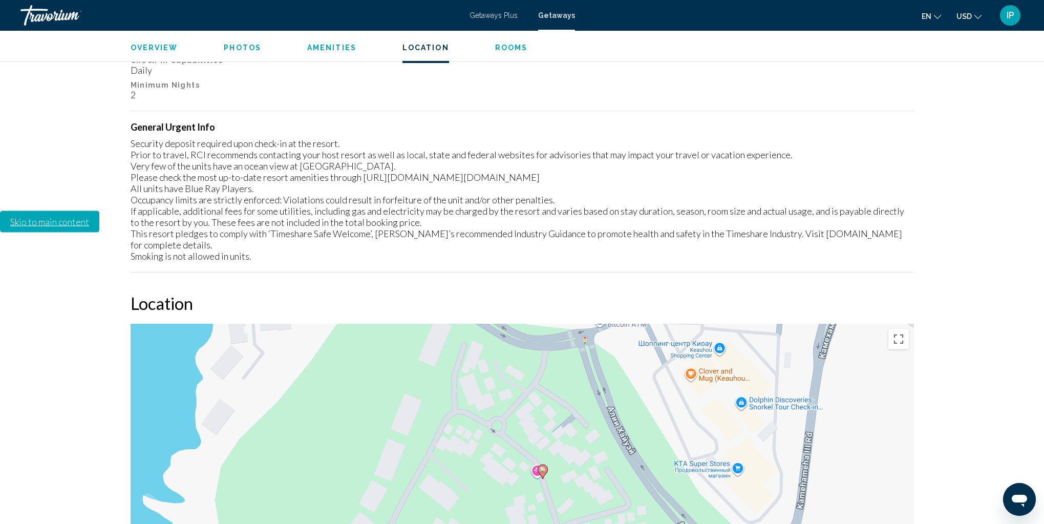
drag, startPoint x: 479, startPoint y: 300, endPoint x: 497, endPoint y: 303, distance: 18.0
click at [497, 324] on div "Чтобы активировать перетаскивание с помощью клавиатуры, нажмите Alt + Ввод. Пос…" at bounding box center [522, 477] width 783 height 307
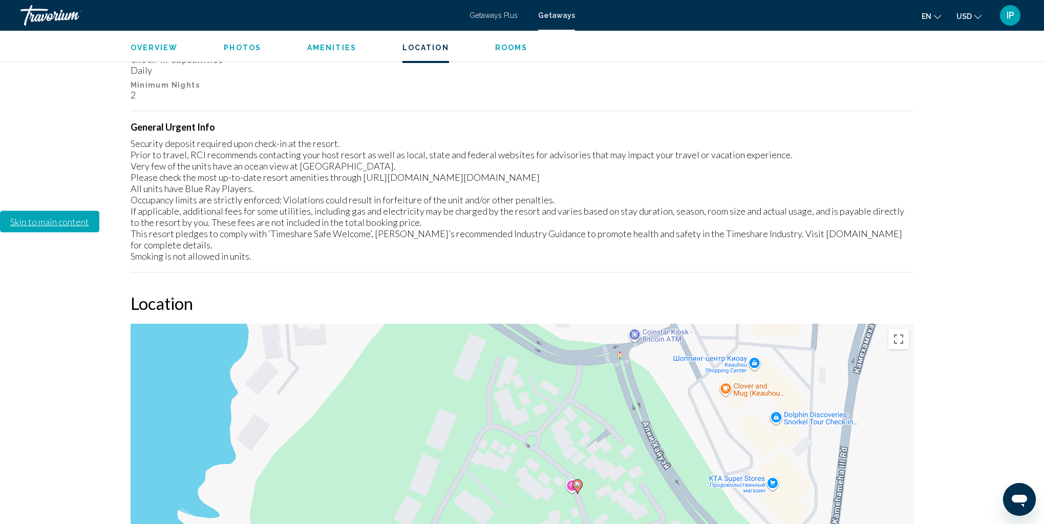
drag, startPoint x: 434, startPoint y: 264, endPoint x: 468, endPoint y: 278, distance: 37.2
click at [468, 324] on div "Чтобы активировать перетаскивание с помощью клавиатуры, нажмите Alt + Ввод. Пос…" at bounding box center [522, 477] width 783 height 307
